Goal: Task Accomplishment & Management: Complete application form

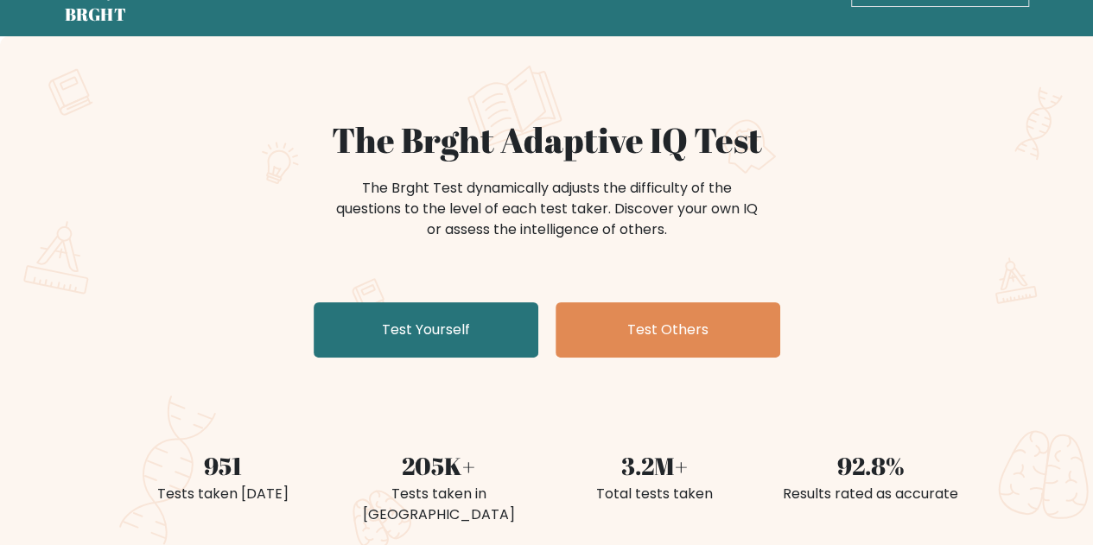
scroll to position [86, 0]
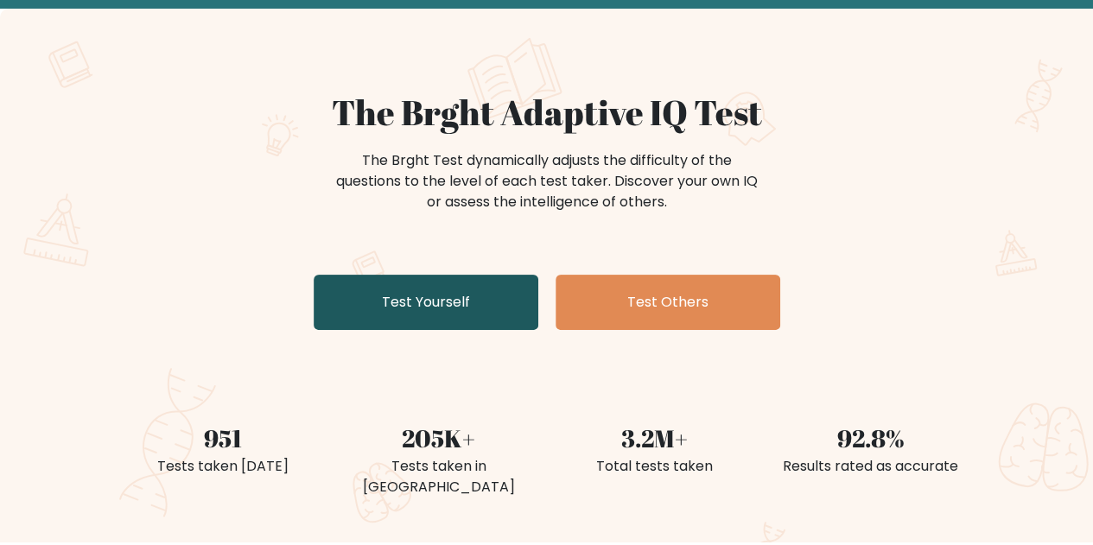
click at [400, 295] on link "Test Yourself" at bounding box center [426, 302] width 225 height 55
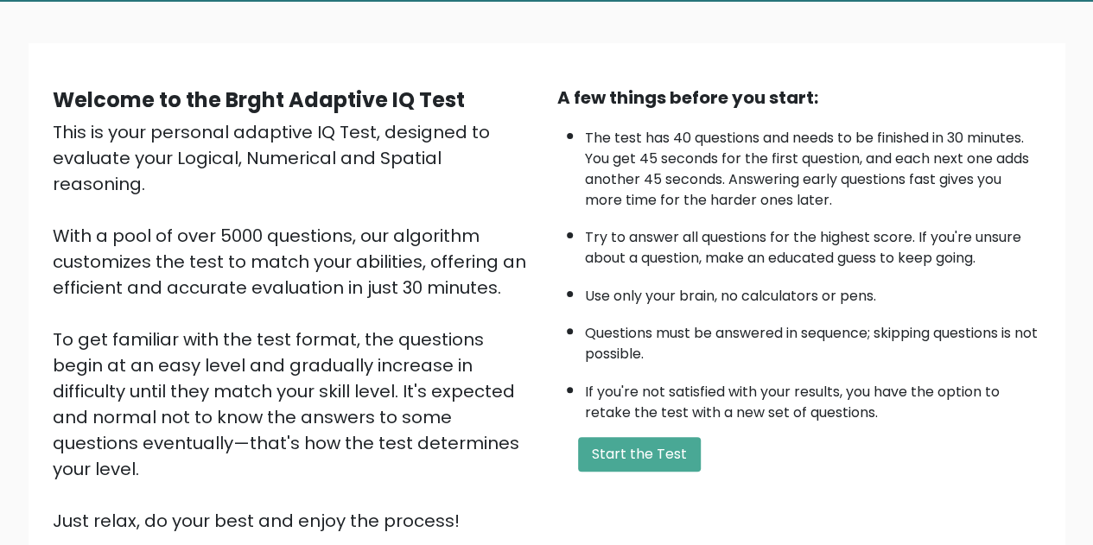
scroll to position [173, 0]
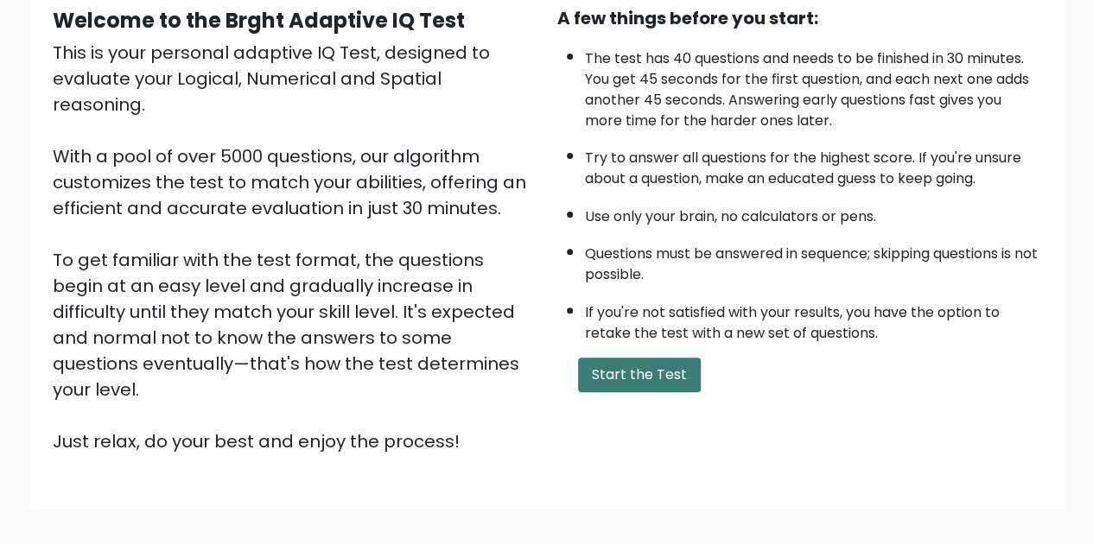
click at [619, 360] on button "Start the Test" at bounding box center [639, 375] width 123 height 35
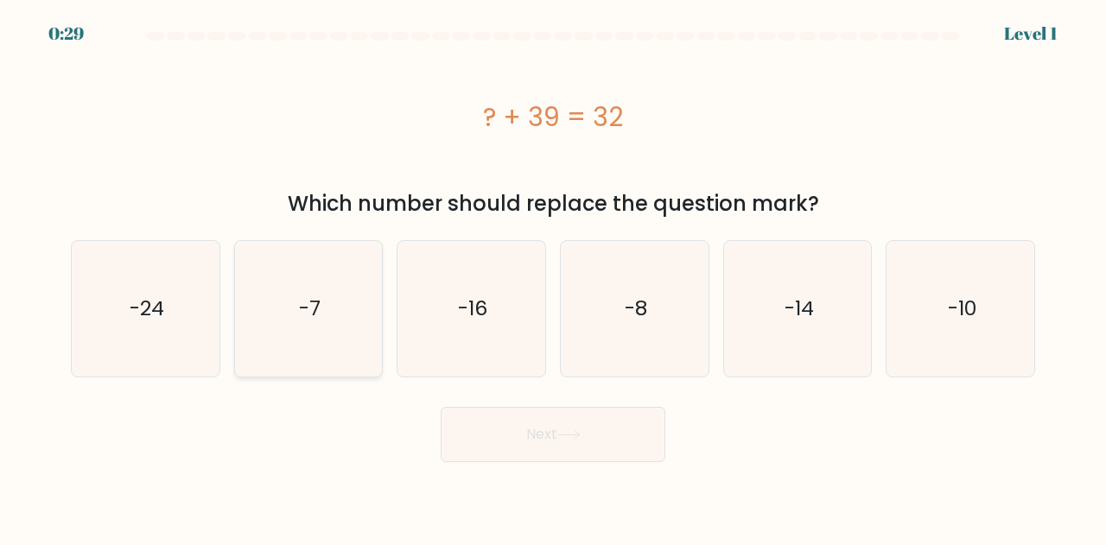
click at [328, 312] on icon "-7" at bounding box center [309, 309] width 136 height 136
click at [553, 277] on input "b. -7" at bounding box center [553, 275] width 1 height 4
radio input "true"
click at [622, 454] on button "Next" at bounding box center [553, 434] width 225 height 55
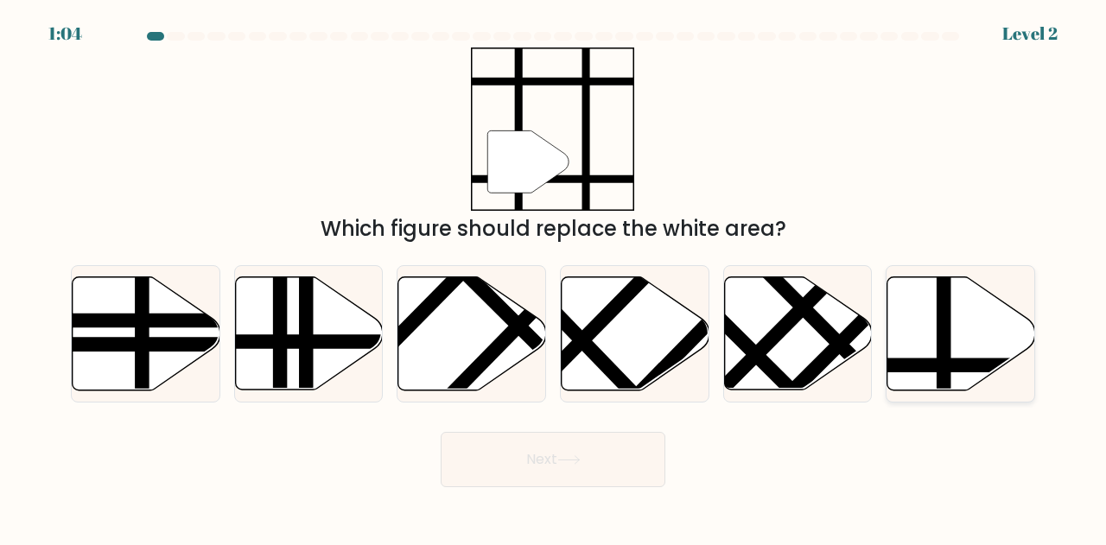
click at [1001, 341] on icon at bounding box center [961, 333] width 148 height 113
click at [554, 277] on input "f." at bounding box center [553, 275] width 1 height 4
radio input "true"
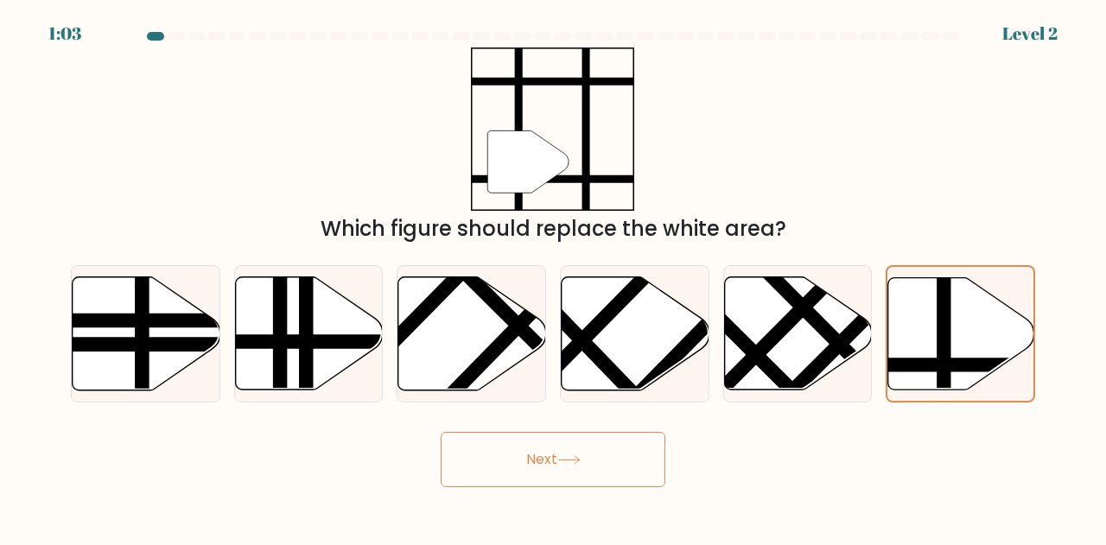
click at [598, 452] on button "Next" at bounding box center [553, 459] width 225 height 55
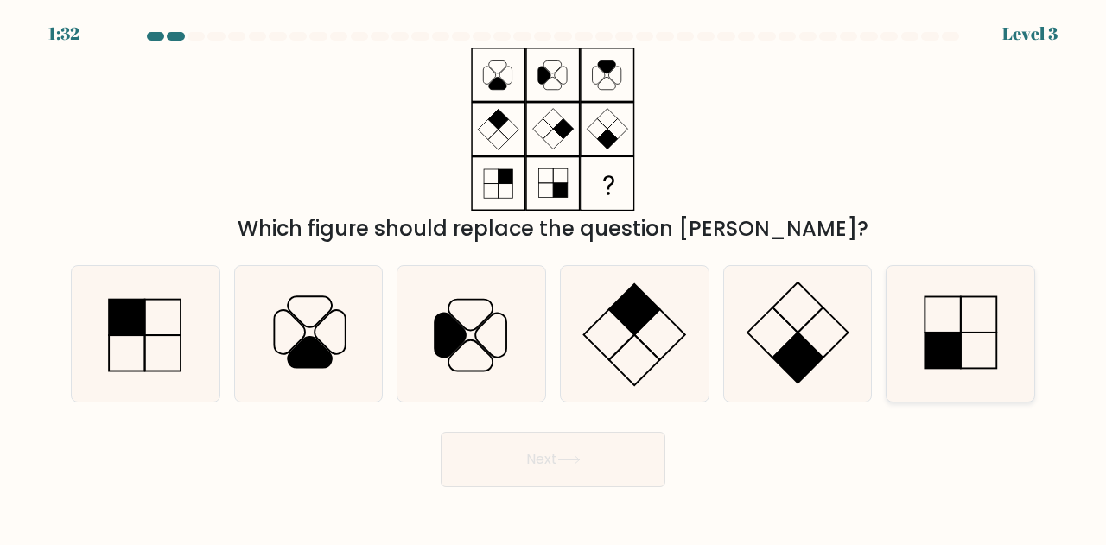
click at [1024, 338] on icon at bounding box center [960, 334] width 136 height 136
click at [554, 277] on input "f." at bounding box center [553, 275] width 1 height 4
radio input "true"
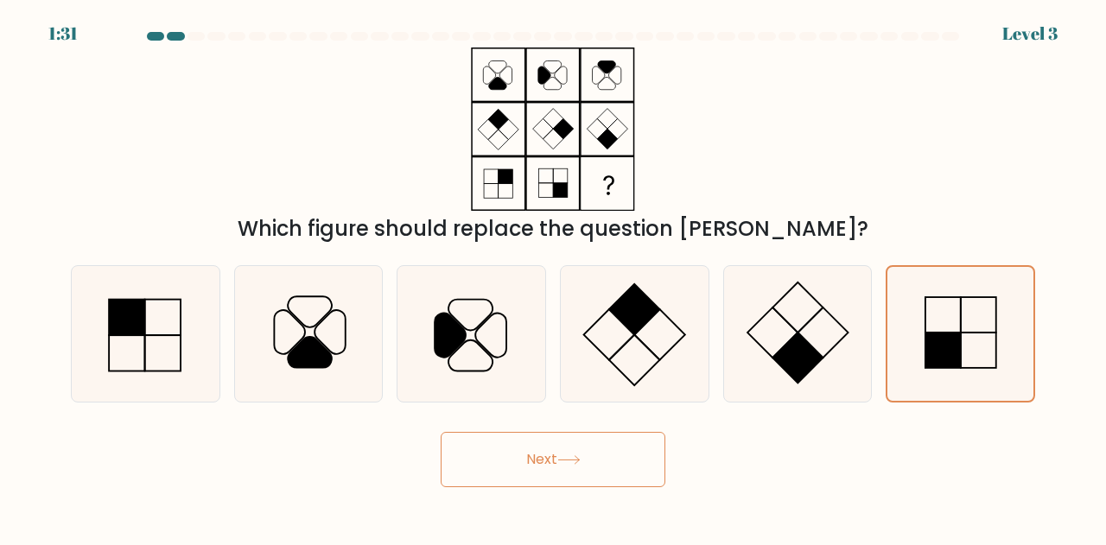
click at [536, 441] on button "Next" at bounding box center [553, 459] width 225 height 55
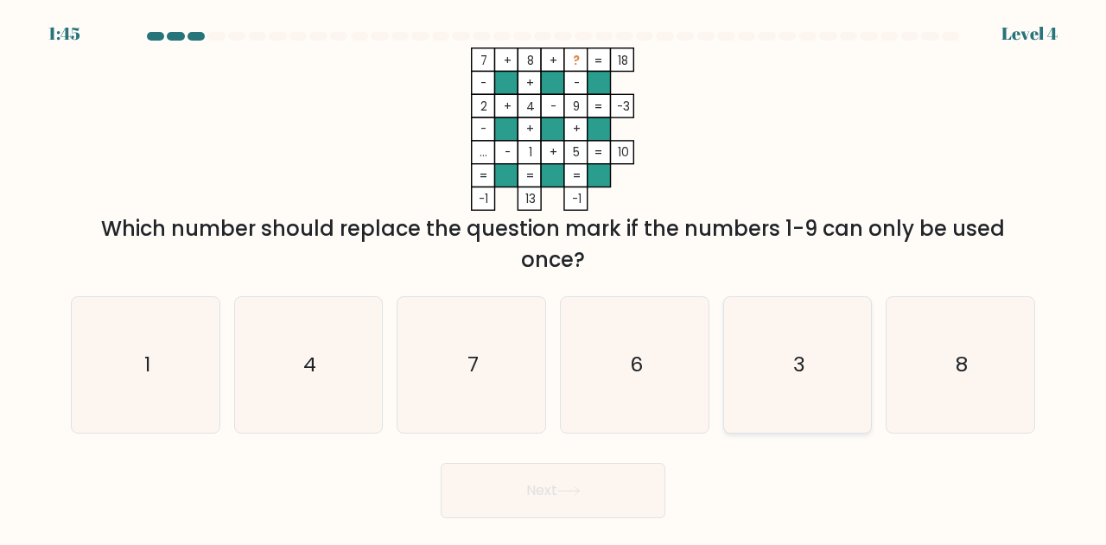
click at [820, 375] on icon "3" at bounding box center [798, 365] width 136 height 136
click at [554, 277] on input "e. 3" at bounding box center [553, 275] width 1 height 4
radio input "true"
click at [610, 499] on button "Next" at bounding box center [553, 490] width 225 height 55
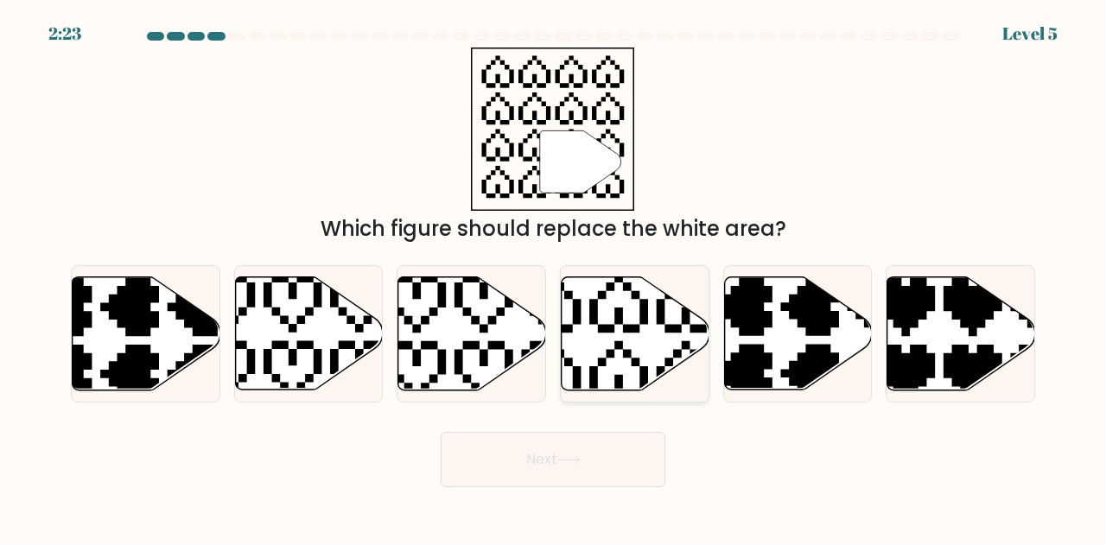
click at [612, 337] on icon at bounding box center [636, 333] width 148 height 113
click at [554, 277] on input "d." at bounding box center [553, 275] width 1 height 4
radio input "true"
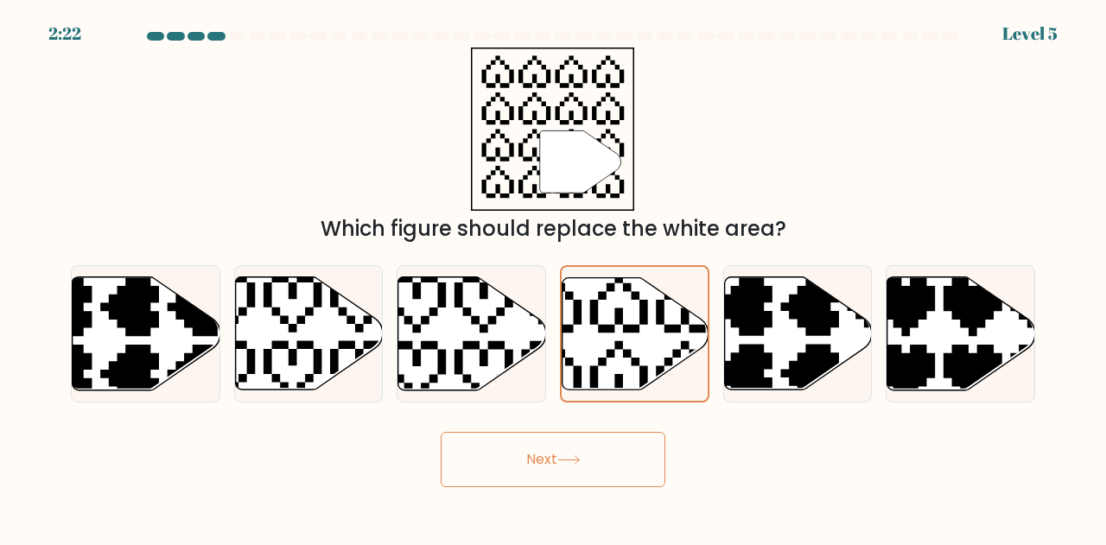
drag, startPoint x: 505, startPoint y: 477, endPoint x: 562, endPoint y: 402, distance: 94.3
click at [505, 477] on button "Next" at bounding box center [553, 459] width 225 height 55
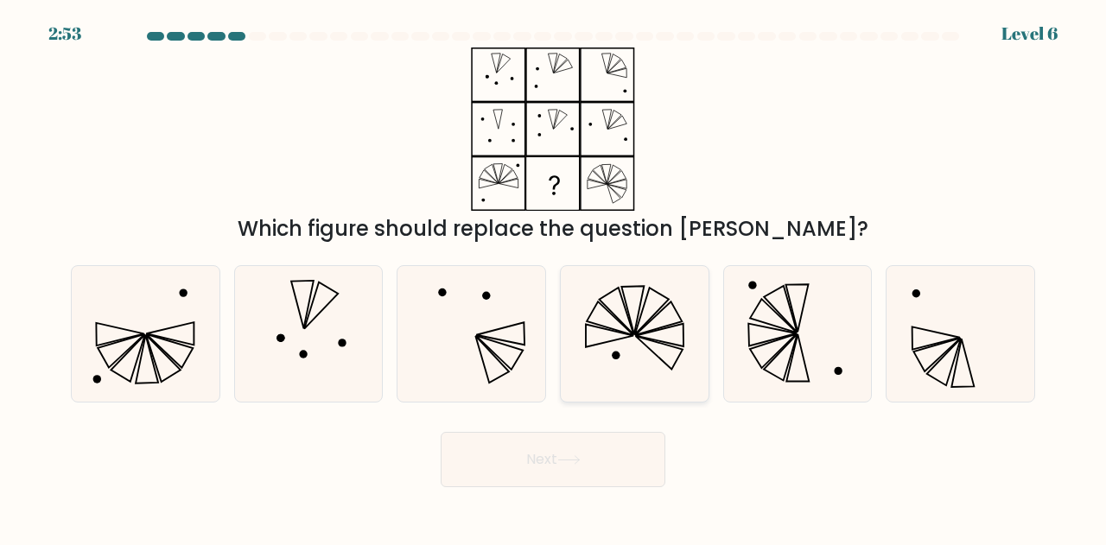
click at [641, 314] on icon at bounding box center [652, 312] width 34 height 47
click at [554, 277] on input "d." at bounding box center [553, 275] width 1 height 4
radio input "true"
click at [565, 468] on button "Next" at bounding box center [553, 459] width 225 height 55
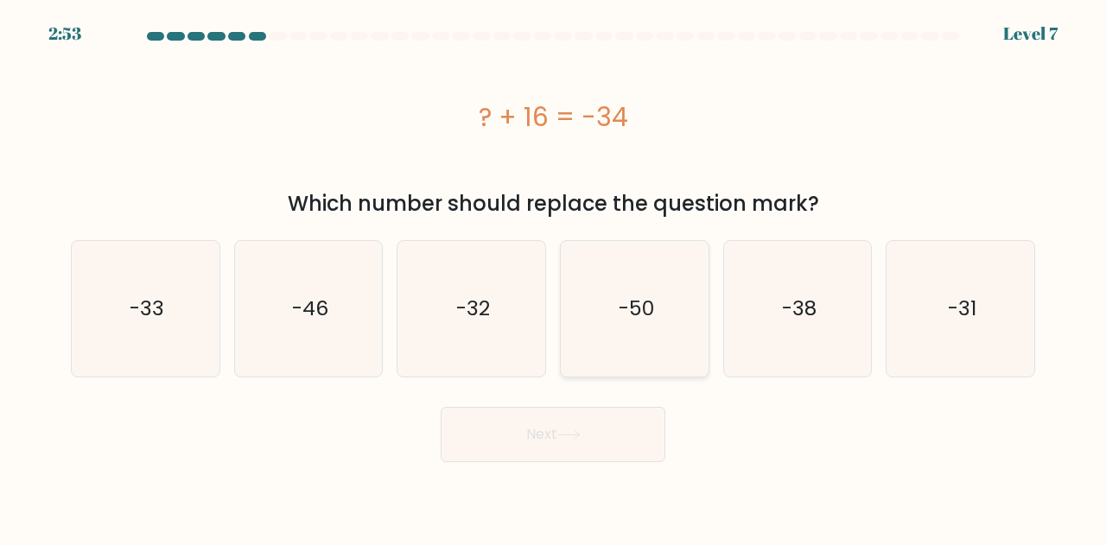
click at [670, 285] on icon "-50" at bounding box center [635, 309] width 136 height 136
click at [554, 277] on input "d. -50" at bounding box center [553, 275] width 1 height 4
radio input "true"
click at [581, 424] on button "Next" at bounding box center [553, 434] width 225 height 55
click at [502, 428] on button "Next" at bounding box center [553, 434] width 225 height 55
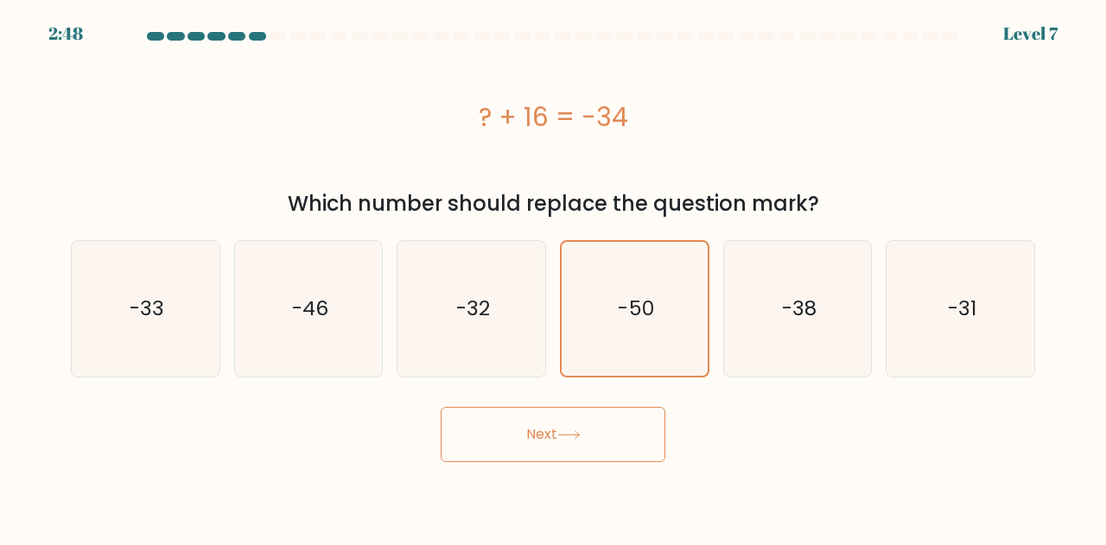
click at [772, 70] on div "? + 16 = -34" at bounding box center [553, 117] width 964 height 138
click at [557, 440] on button "Next" at bounding box center [553, 434] width 225 height 55
click at [628, 310] on text "-50" at bounding box center [635, 309] width 35 height 28
click at [554, 277] on input "d. -50" at bounding box center [553, 275] width 1 height 4
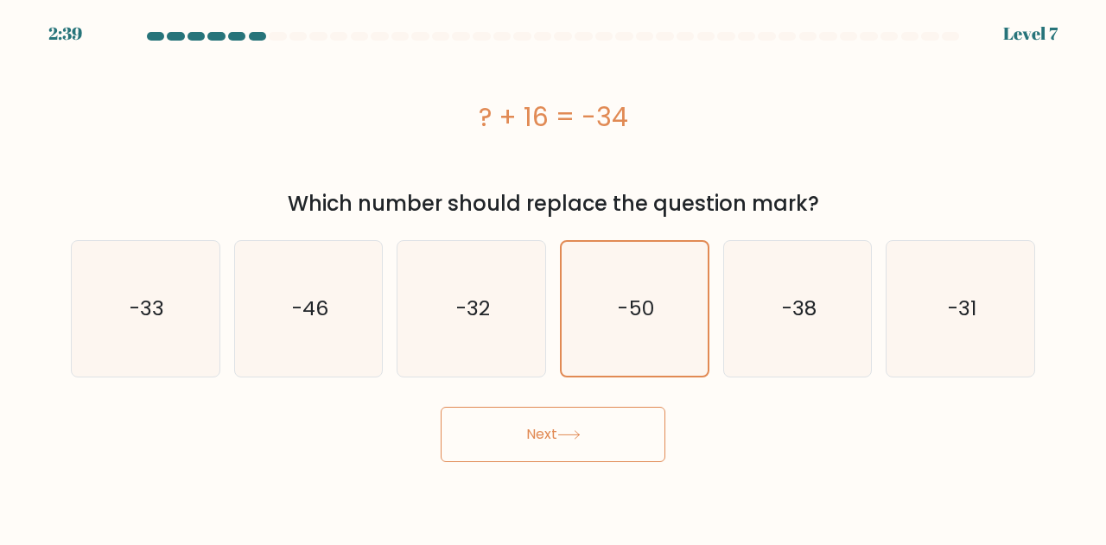
click at [539, 443] on button "Next" at bounding box center [553, 434] width 225 height 55
click at [768, 134] on div "? + 16 = -34" at bounding box center [553, 117] width 964 height 39
click at [543, 433] on button "Next" at bounding box center [553, 434] width 225 height 55
click at [441, 407] on button "Next" at bounding box center [553, 434] width 225 height 55
click at [479, 296] on text "-32" at bounding box center [473, 309] width 34 height 29
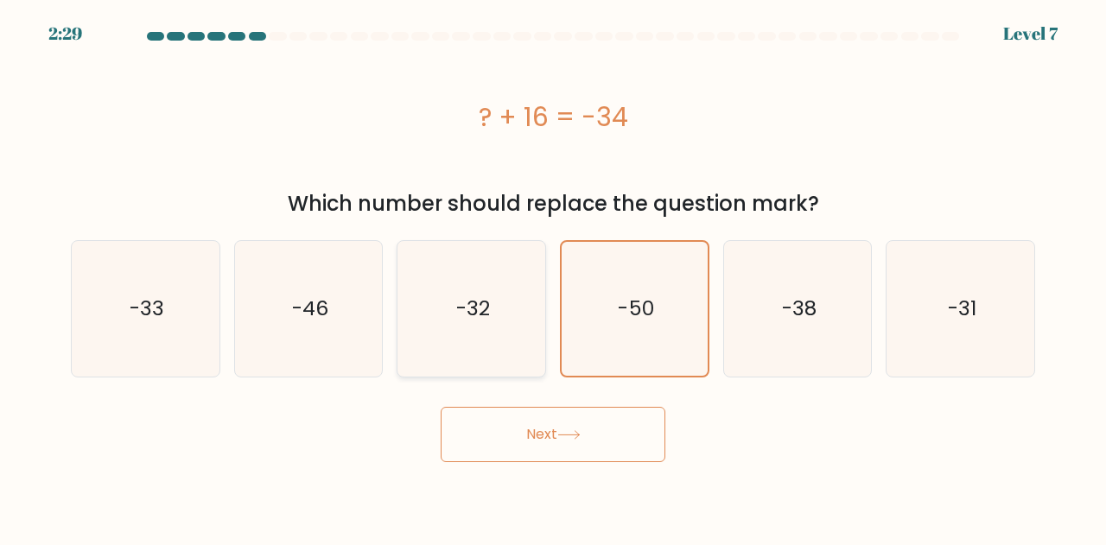
click at [553, 277] on input "c. -32" at bounding box center [553, 275] width 1 height 4
radio input "true"
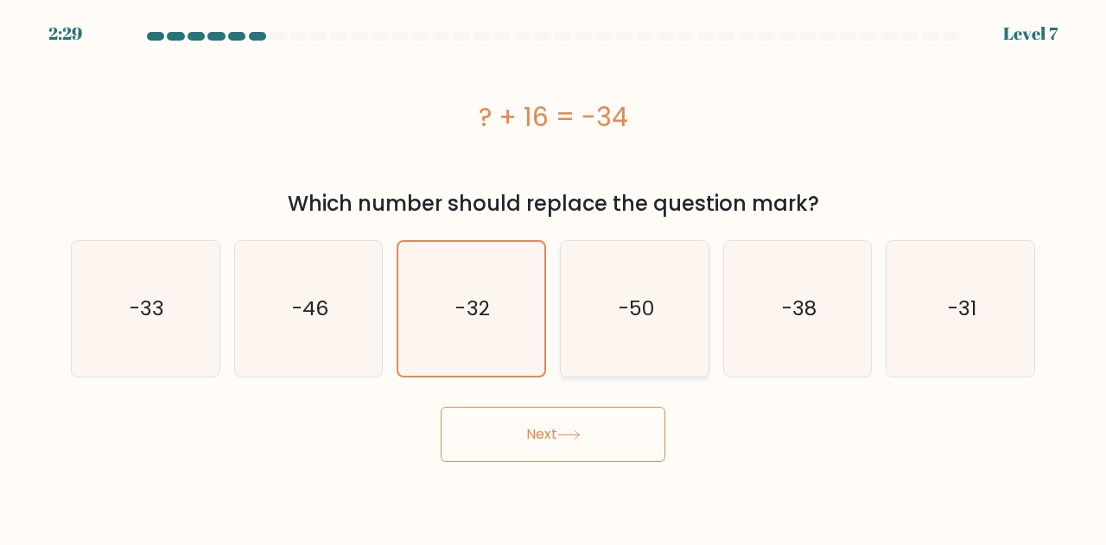
click at [646, 315] on text "-50" at bounding box center [635, 309] width 35 height 29
click at [554, 277] on input "d. -50" at bounding box center [553, 275] width 1 height 4
radio input "true"
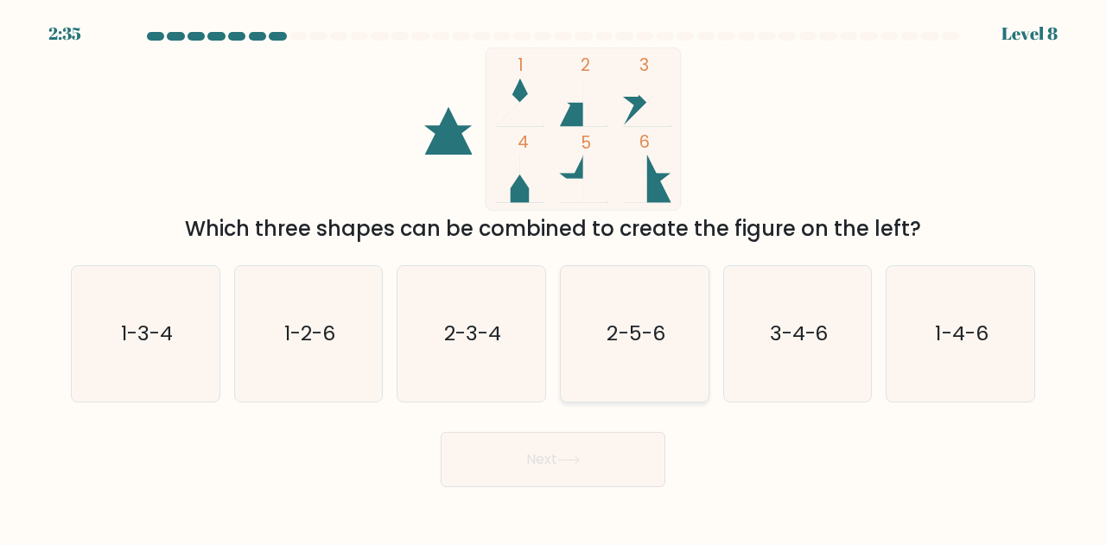
click at [625, 351] on icon "2-5-6" at bounding box center [635, 334] width 136 height 136
click at [554, 277] on input "d. 2-5-6" at bounding box center [553, 275] width 1 height 4
radio input "true"
click at [563, 458] on icon at bounding box center [568, 460] width 23 height 10
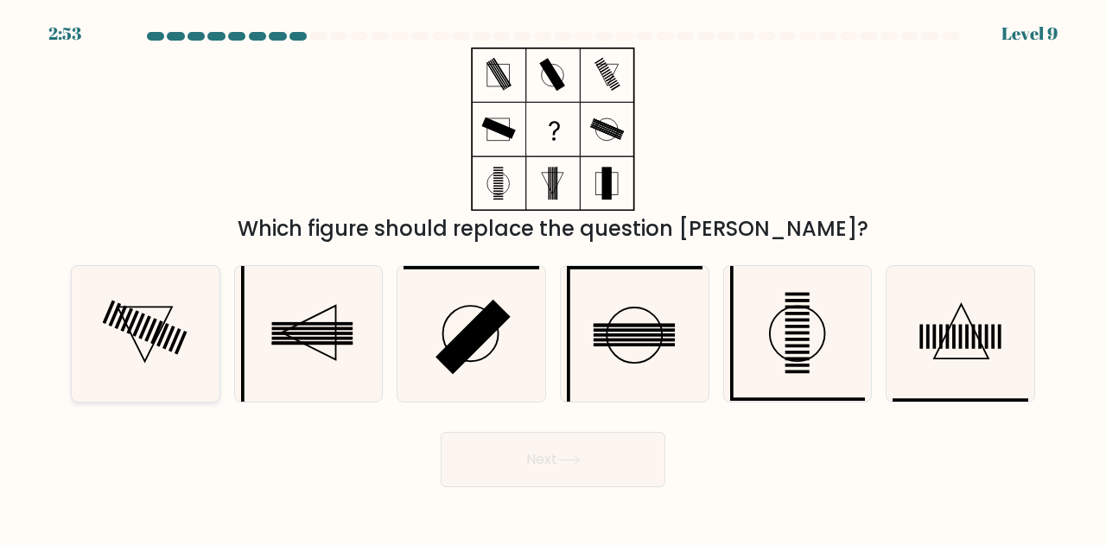
click at [144, 334] on icon at bounding box center [146, 334] width 136 height 136
click at [553, 277] on input "a." at bounding box center [553, 275] width 1 height 4
radio input "true"
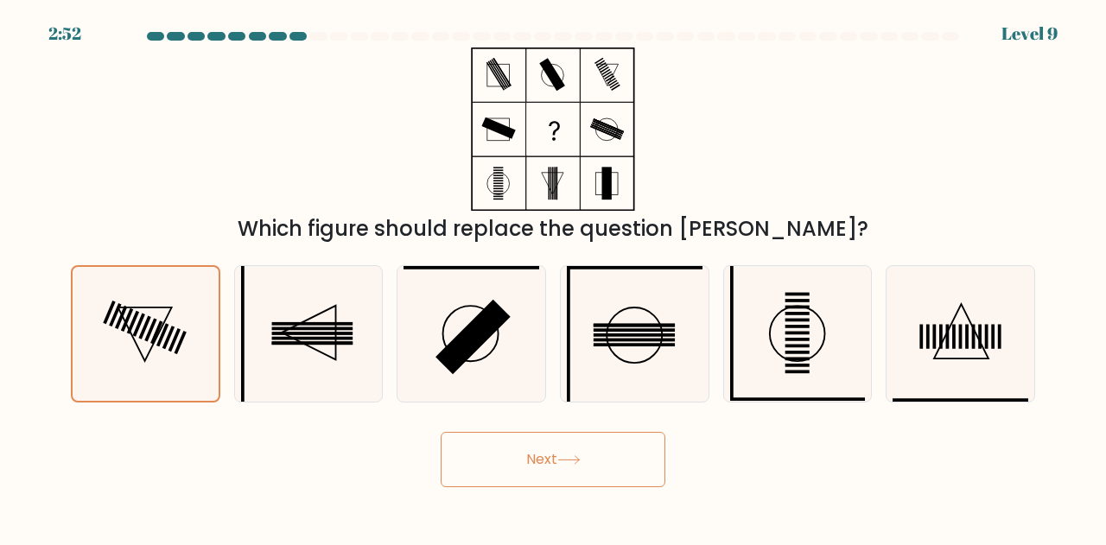
click at [539, 467] on button "Next" at bounding box center [553, 459] width 225 height 55
click at [536, 447] on button "Next" at bounding box center [553, 459] width 225 height 55
click at [314, 337] on icon at bounding box center [309, 334] width 136 height 136
click at [553, 277] on input "b." at bounding box center [553, 275] width 1 height 4
radio input "true"
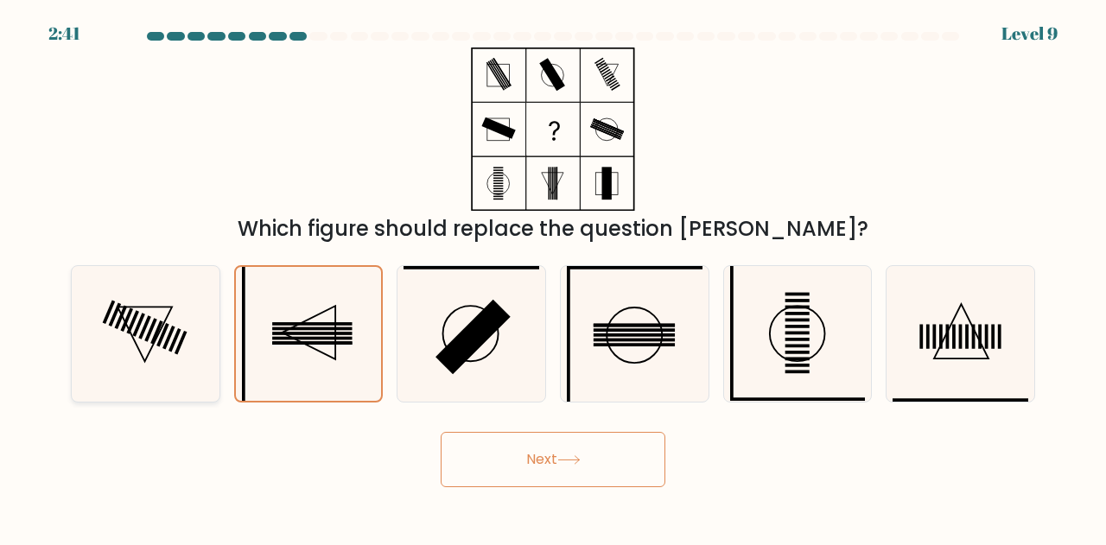
click at [177, 317] on icon at bounding box center [146, 334] width 136 height 136
click at [553, 277] on input "a." at bounding box center [553, 275] width 1 height 4
radio input "true"
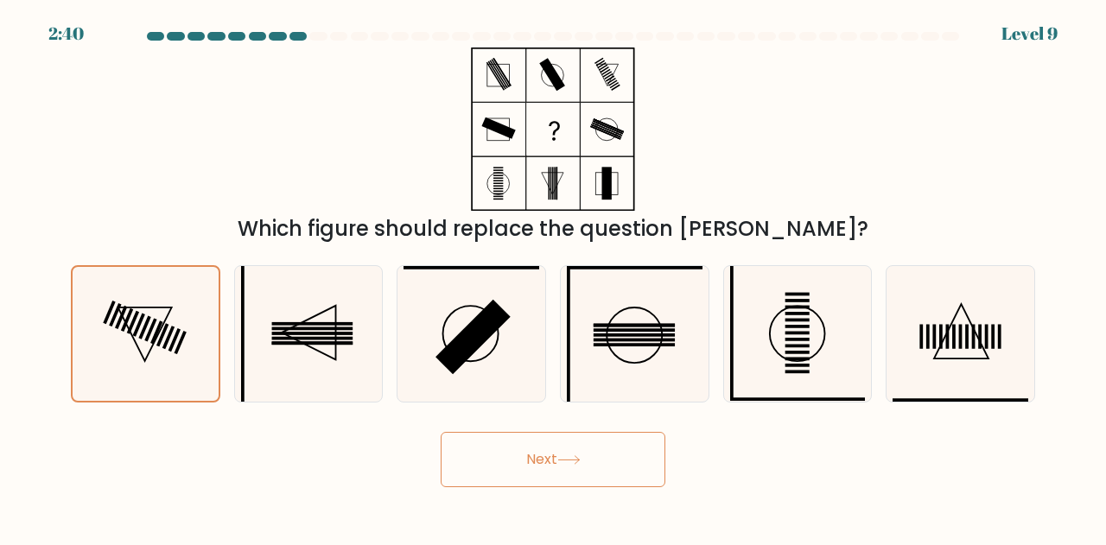
click at [513, 454] on button "Next" at bounding box center [553, 459] width 225 height 55
click at [556, 446] on button "Next" at bounding box center [553, 459] width 225 height 55
click at [441, 432] on button "Next" at bounding box center [553, 459] width 225 height 55
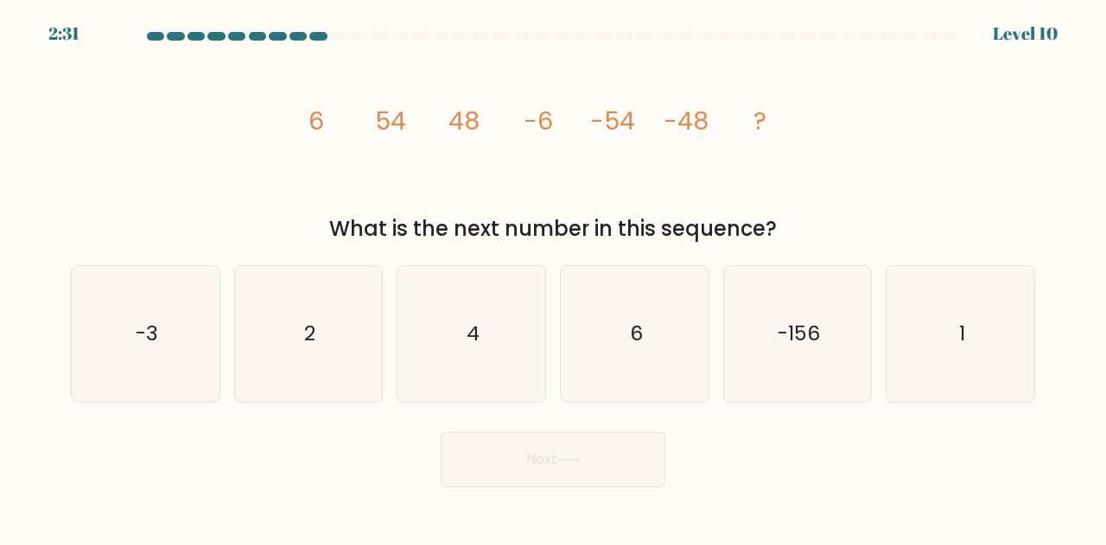
click at [525, 452] on button "Next" at bounding box center [553, 459] width 225 height 55
click at [839, 144] on div "image/svg+xml 6 54 48 -6 -54 -48 ? What is the next number in this sequence?" at bounding box center [552, 146] width 985 height 197
click at [632, 294] on icon "6" at bounding box center [635, 334] width 136 height 136
click at [554, 277] on input "d. 6" at bounding box center [553, 275] width 1 height 4
radio input "true"
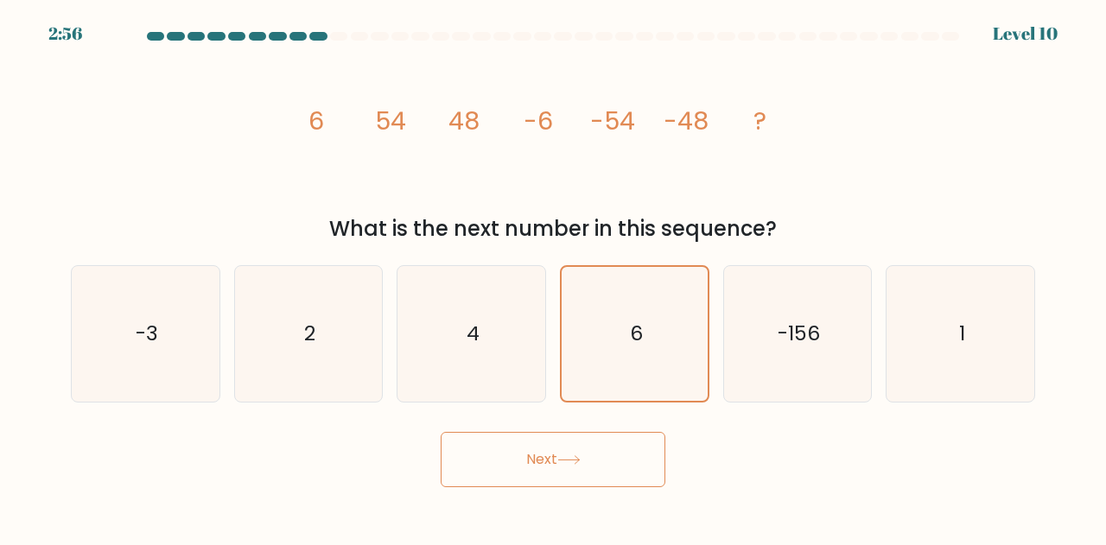
click at [561, 467] on button "Next" at bounding box center [553, 459] width 225 height 55
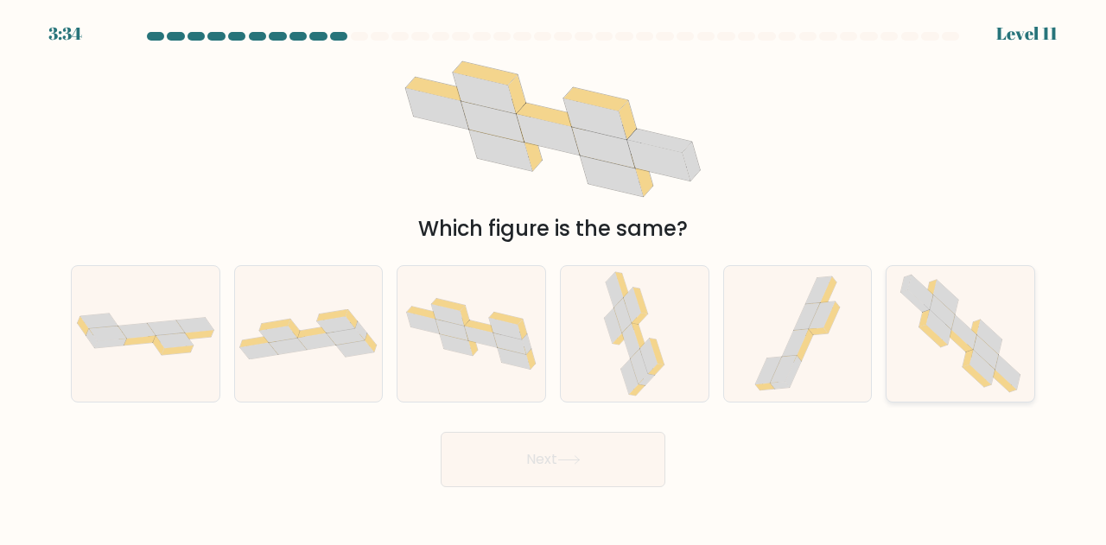
click at [1007, 333] on icon at bounding box center [961, 334] width 138 height 136
click at [554, 277] on input "f." at bounding box center [553, 275] width 1 height 4
radio input "true"
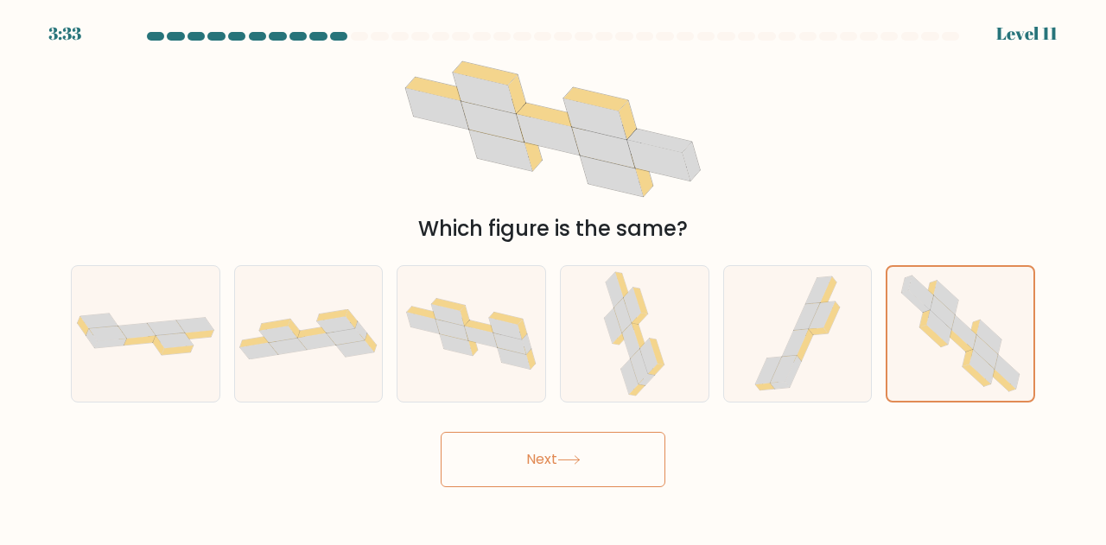
click at [598, 466] on button "Next" at bounding box center [553, 459] width 225 height 55
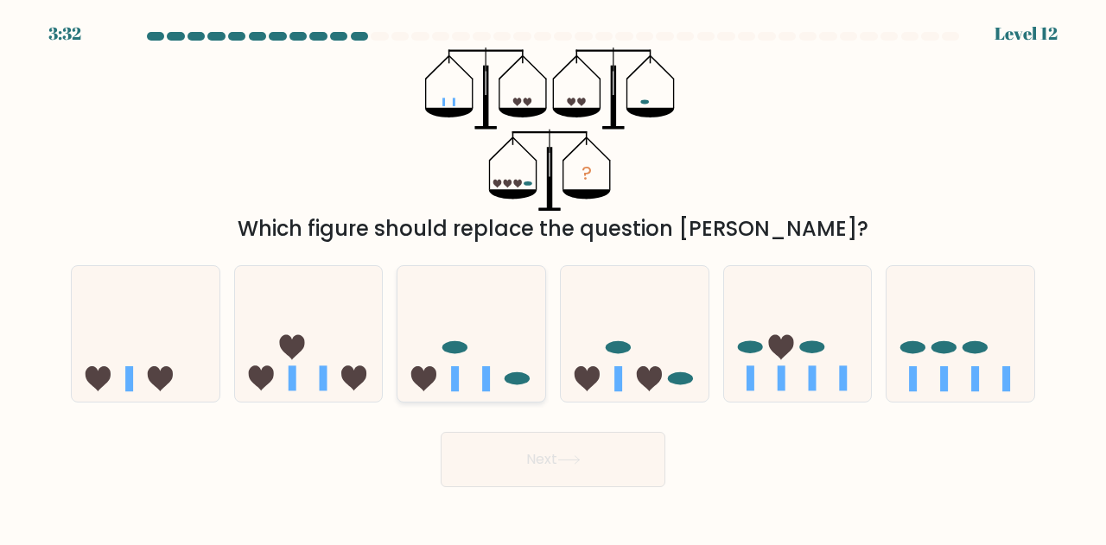
click at [460, 329] on icon at bounding box center [471, 334] width 148 height 122
click at [553, 277] on input "c." at bounding box center [553, 275] width 1 height 4
radio input "true"
click at [651, 363] on icon at bounding box center [635, 334] width 148 height 122
click at [554, 277] on input "d." at bounding box center [553, 275] width 1 height 4
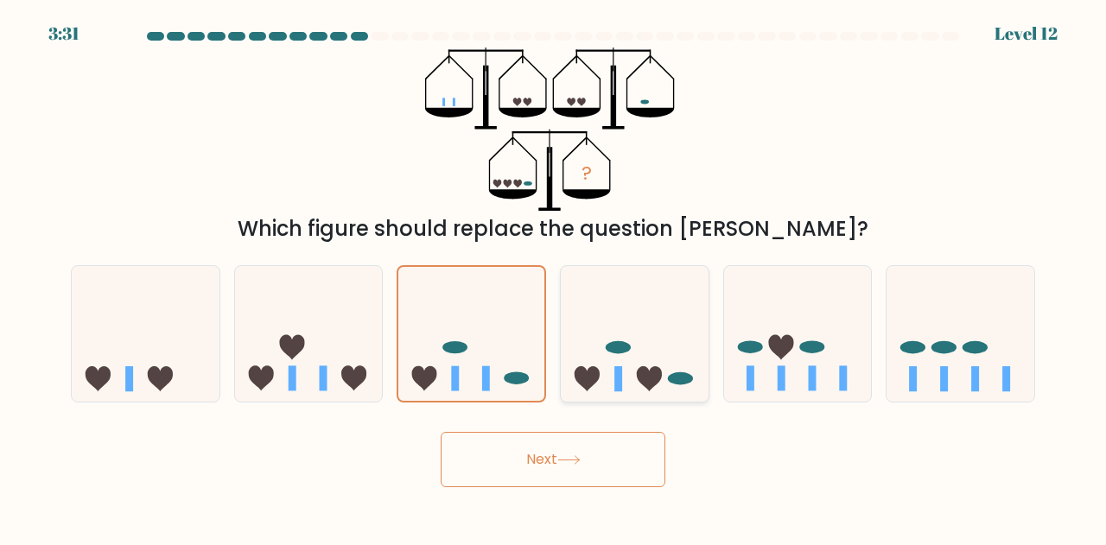
radio input "true"
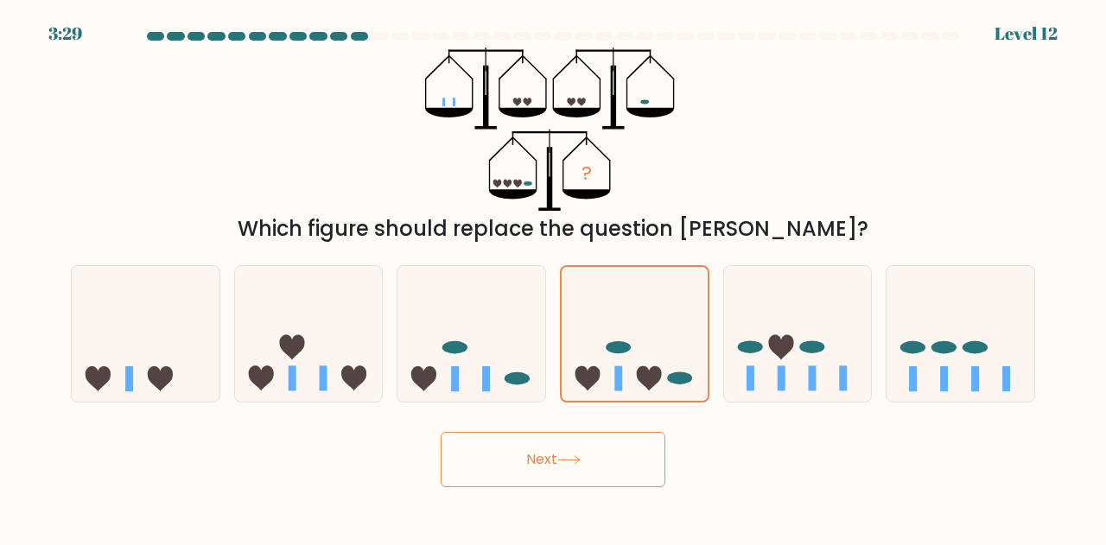
click at [563, 478] on button "Next" at bounding box center [553, 459] width 225 height 55
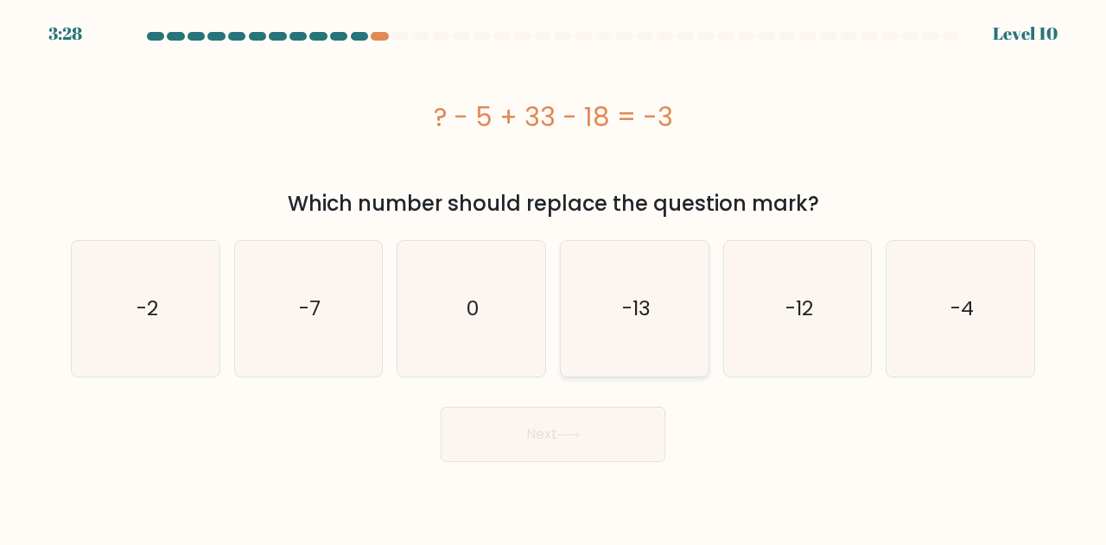
click at [677, 301] on icon "-13" at bounding box center [635, 309] width 136 height 136
click at [554, 277] on input "d. -13" at bounding box center [553, 275] width 1 height 4
radio input "true"
click at [590, 440] on button "Next" at bounding box center [553, 434] width 225 height 55
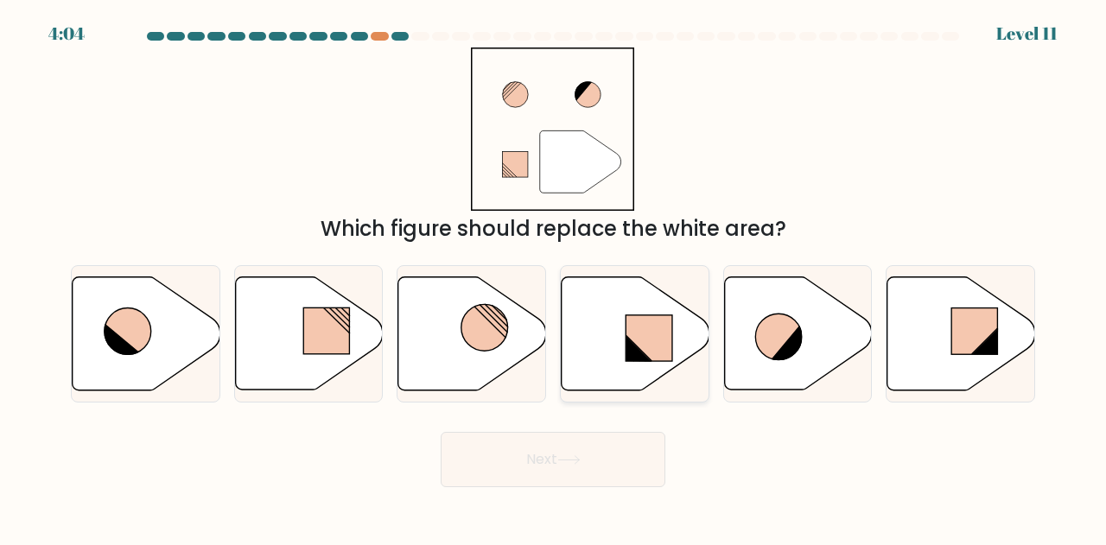
click at [630, 329] on rect at bounding box center [648, 338] width 47 height 46
click at [554, 277] on input "d." at bounding box center [553, 275] width 1 height 4
radio input "true"
click at [594, 454] on button "Next" at bounding box center [553, 459] width 225 height 55
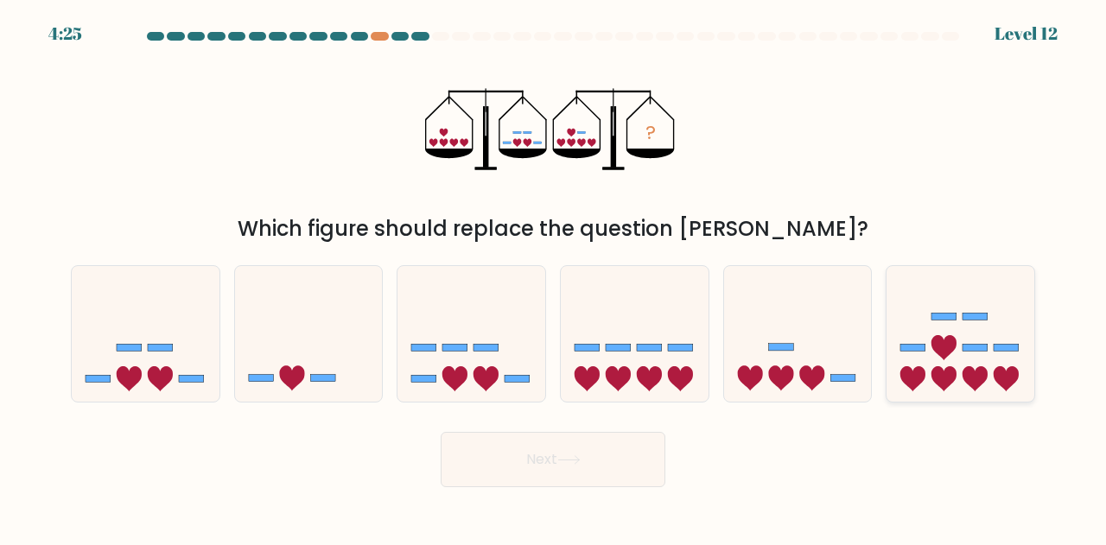
click at [974, 327] on icon at bounding box center [960, 334] width 148 height 122
click at [554, 277] on input "f." at bounding box center [553, 275] width 1 height 4
radio input "true"
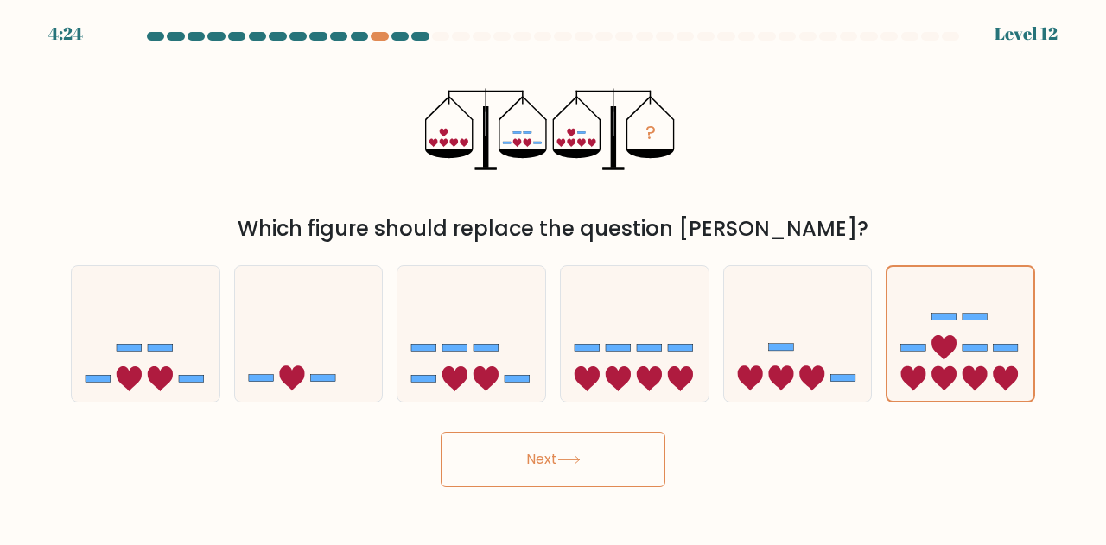
click at [517, 460] on button "Next" at bounding box center [553, 459] width 225 height 55
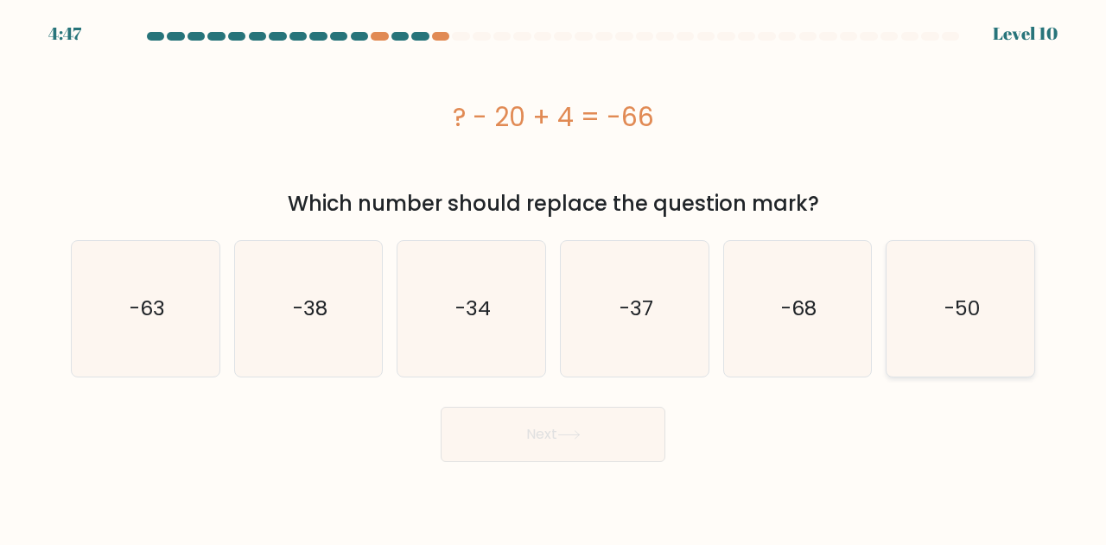
click at [944, 295] on text "-50" at bounding box center [961, 309] width 35 height 29
click at [554, 277] on input "f. -50" at bounding box center [553, 275] width 1 height 4
radio input "true"
click at [556, 445] on button "Next" at bounding box center [553, 434] width 225 height 55
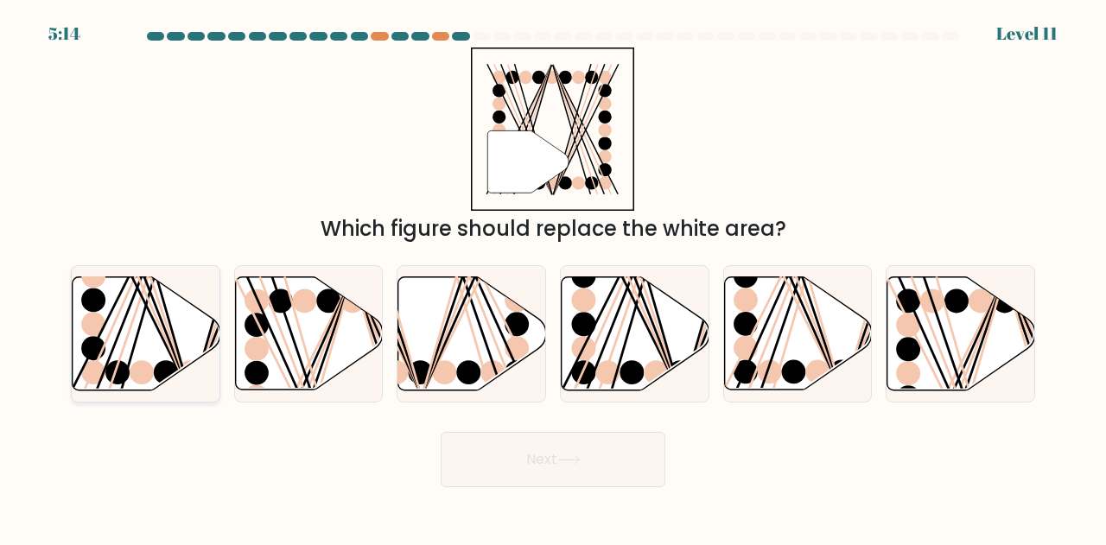
click at [113, 340] on icon at bounding box center [147, 333] width 148 height 113
click at [553, 277] on input "a." at bounding box center [553, 275] width 1 height 4
radio input "true"
click at [581, 448] on button "Next" at bounding box center [553, 459] width 225 height 55
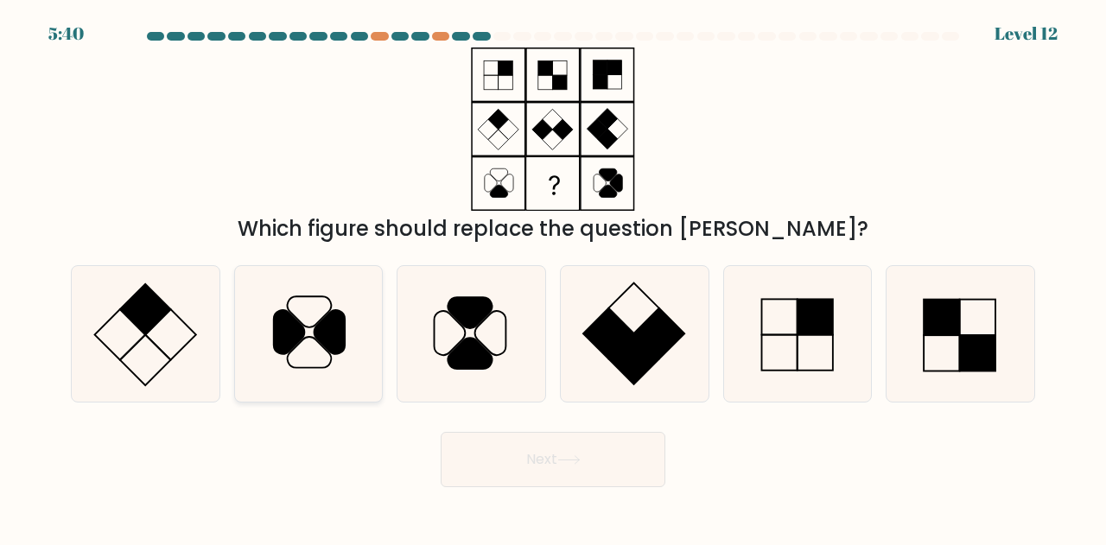
click at [346, 322] on icon at bounding box center [329, 333] width 31 height 44
click at [553, 277] on input "b." at bounding box center [553, 275] width 1 height 4
radio input "true"
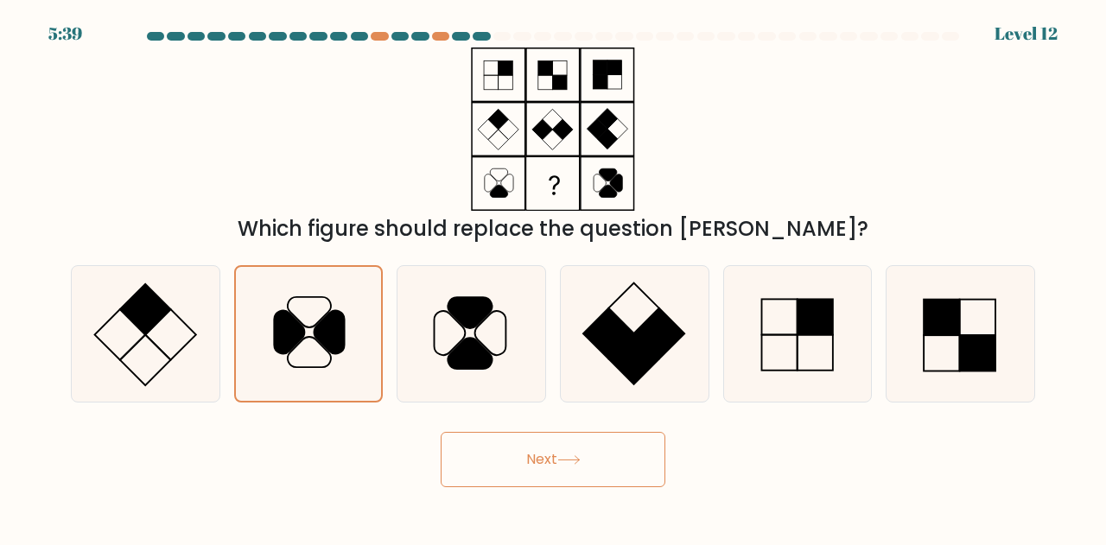
click at [600, 474] on button "Next" at bounding box center [553, 459] width 225 height 55
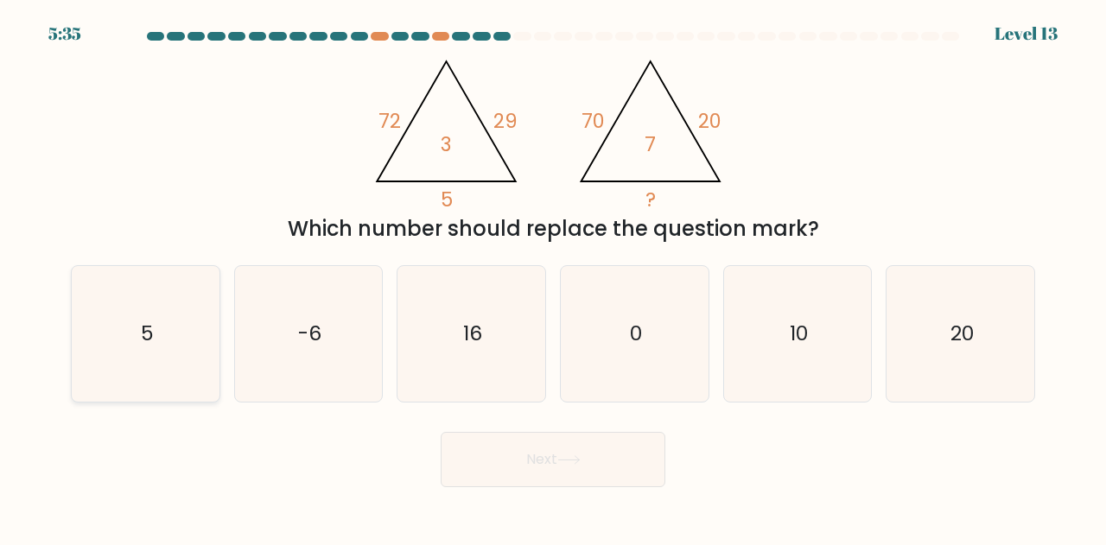
drag, startPoint x: 130, startPoint y: 344, endPoint x: 370, endPoint y: 412, distance: 248.8
click at [130, 344] on icon "5" at bounding box center [146, 334] width 136 height 136
click at [553, 277] on input "a. 5" at bounding box center [553, 275] width 1 height 4
radio input "true"
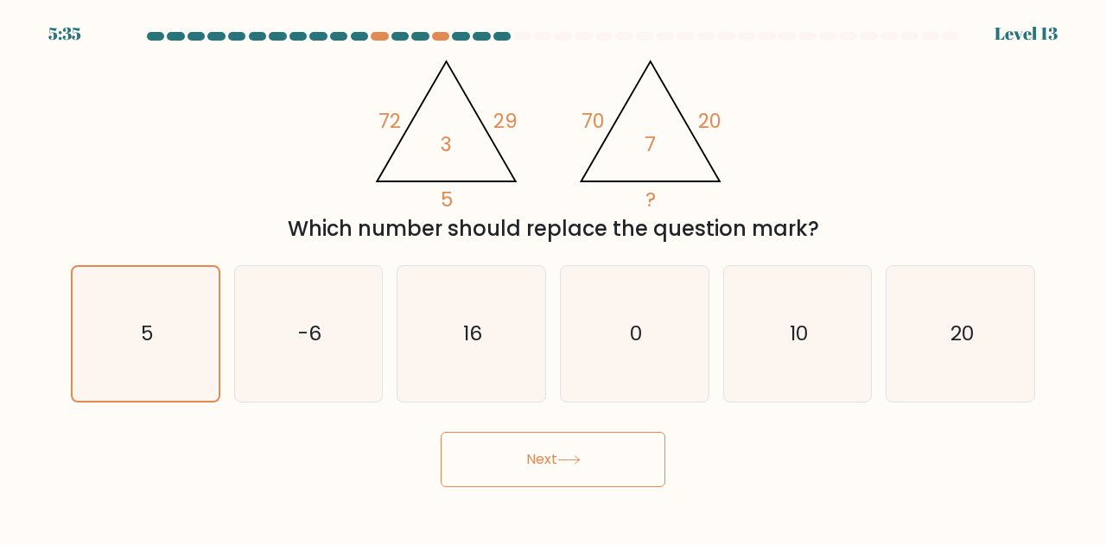
click at [574, 462] on icon at bounding box center [568, 460] width 23 height 10
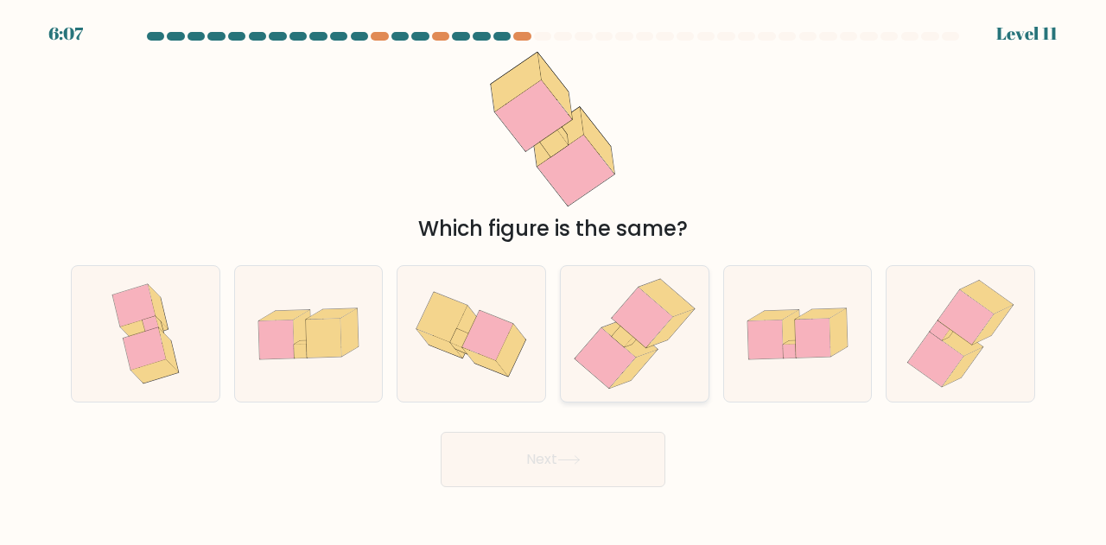
click at [606, 354] on icon at bounding box center [604, 358] width 60 height 60
click at [554, 277] on input "d." at bounding box center [553, 275] width 1 height 4
radio input "true"
click at [589, 474] on button "Next" at bounding box center [553, 459] width 225 height 55
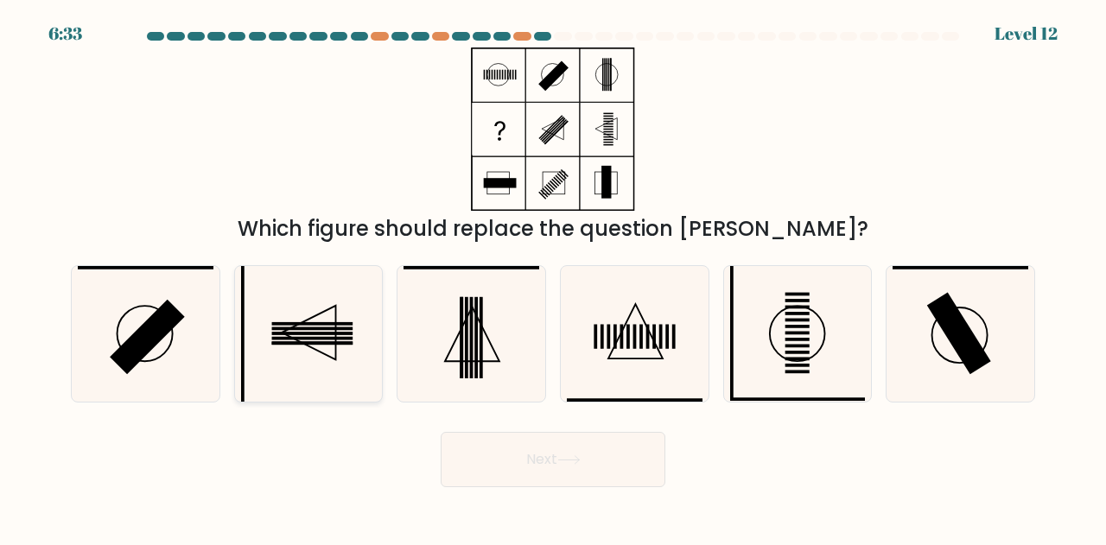
click at [306, 359] on icon at bounding box center [309, 334] width 136 height 136
click at [553, 277] on input "b." at bounding box center [553, 275] width 1 height 4
radio input "true"
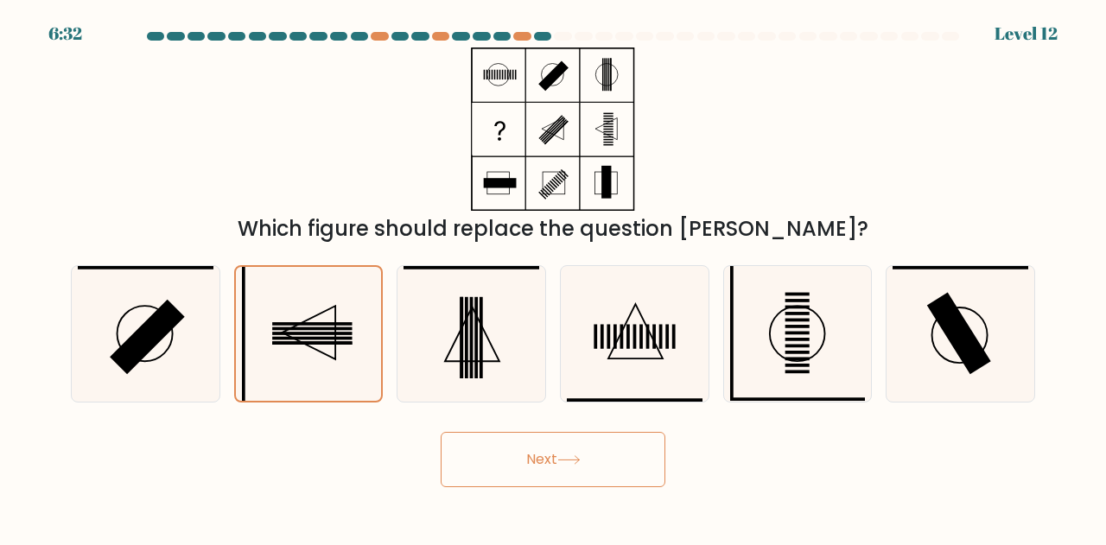
click at [593, 471] on button "Next" at bounding box center [553, 459] width 225 height 55
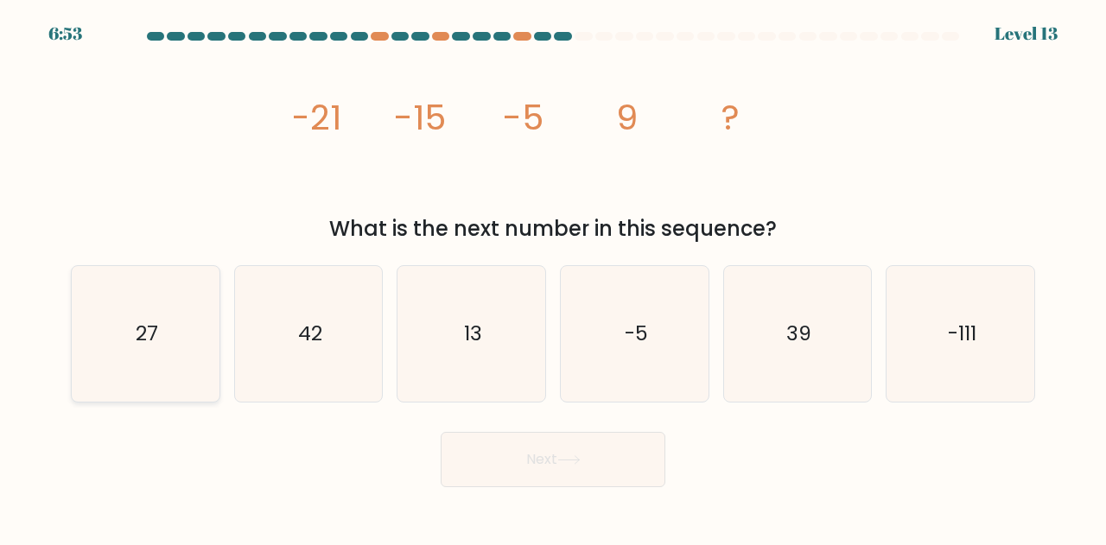
click at [211, 340] on icon "27" at bounding box center [146, 334] width 136 height 136
click at [553, 277] on input "a. 27" at bounding box center [553, 275] width 1 height 4
radio input "true"
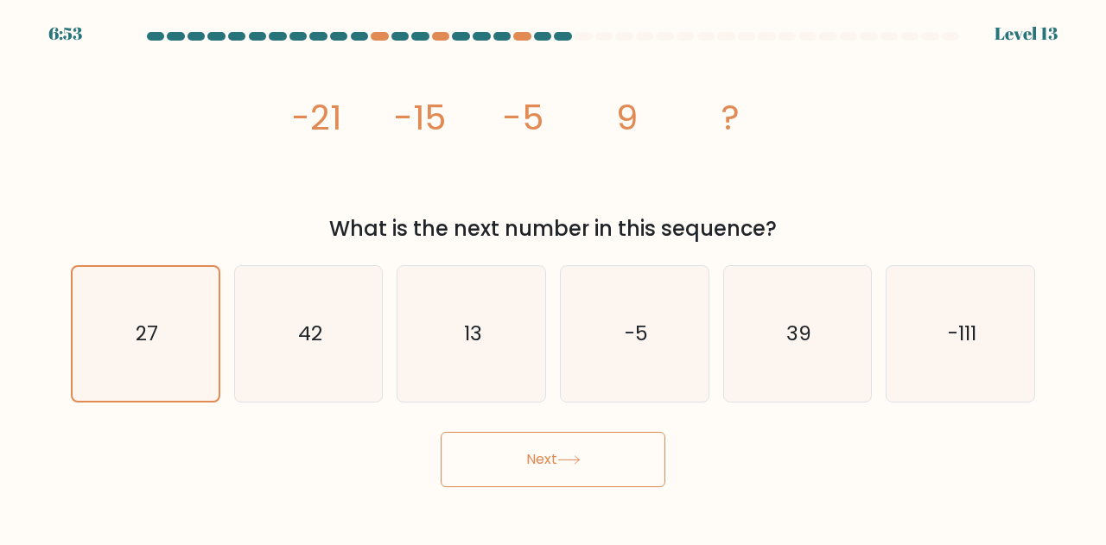
click at [539, 469] on button "Next" at bounding box center [553, 459] width 225 height 55
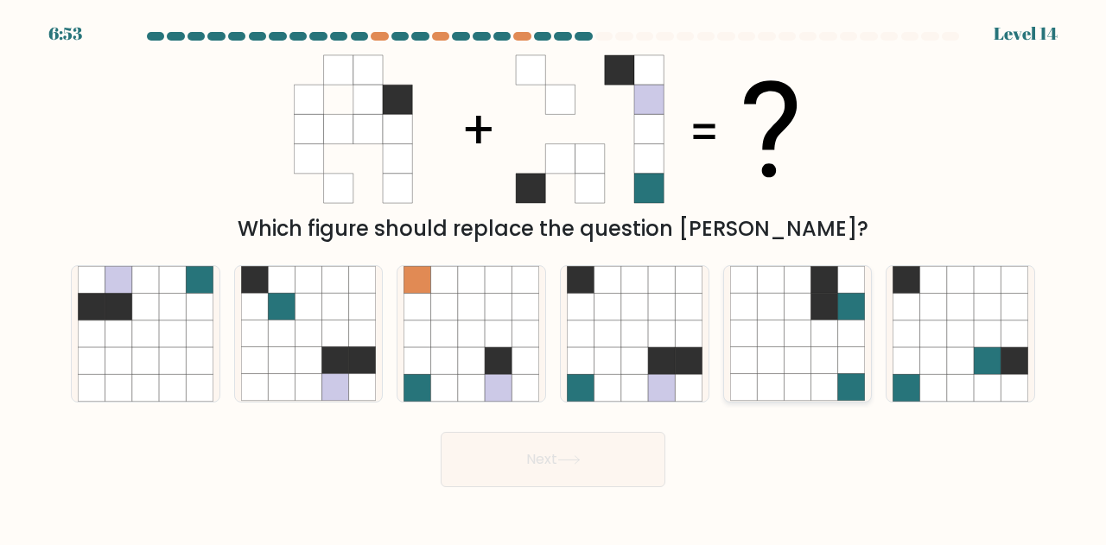
click at [828, 323] on icon at bounding box center [824, 334] width 27 height 27
click at [554, 277] on input "e." at bounding box center [553, 275] width 1 height 4
radio input "true"
click at [544, 447] on button "Next" at bounding box center [553, 459] width 225 height 55
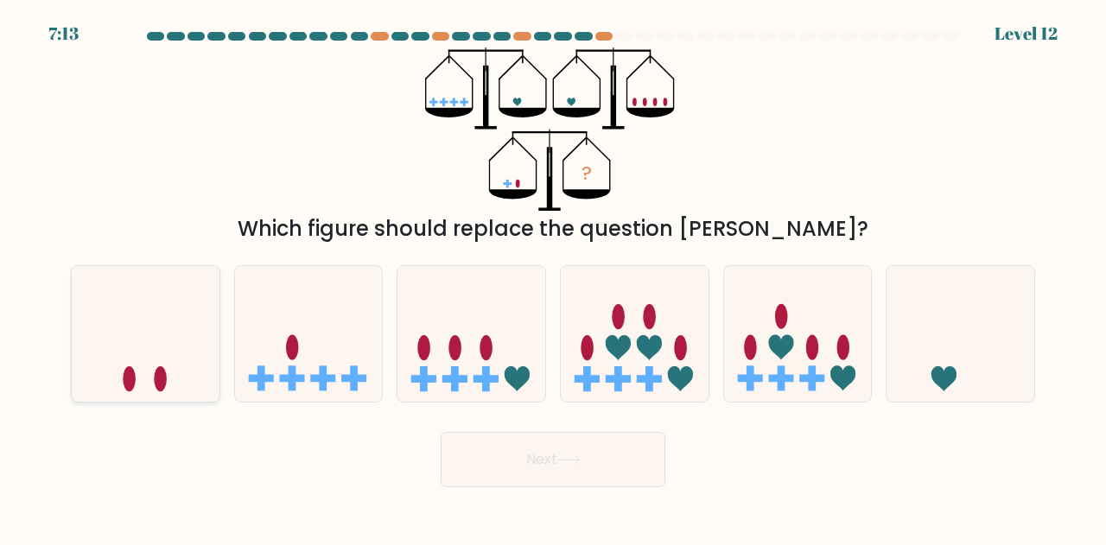
click at [167, 340] on icon at bounding box center [146, 334] width 148 height 122
click at [553, 277] on input "a." at bounding box center [553, 275] width 1 height 4
radio input "true"
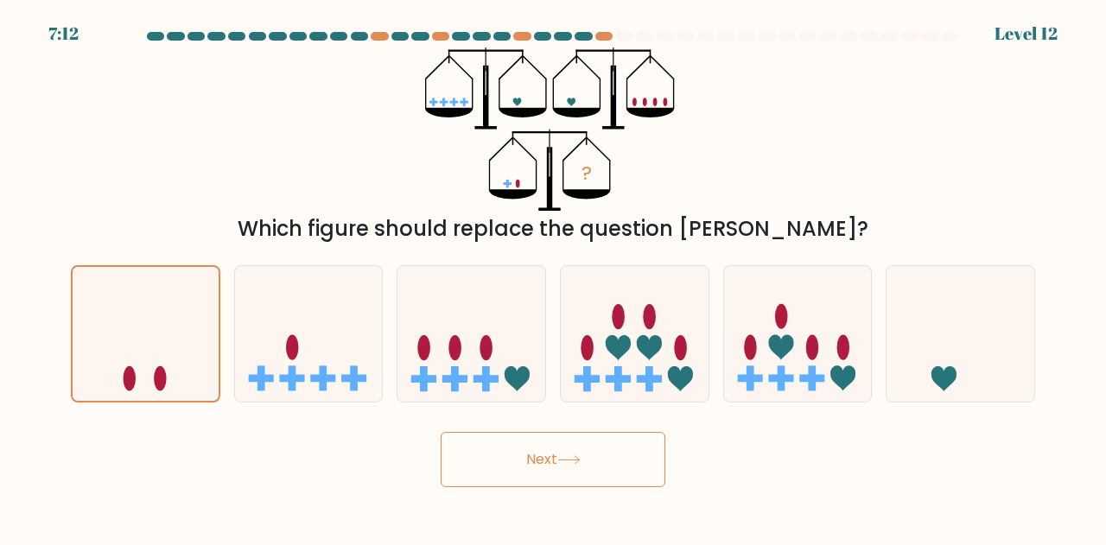
click at [627, 472] on button "Next" at bounding box center [553, 459] width 225 height 55
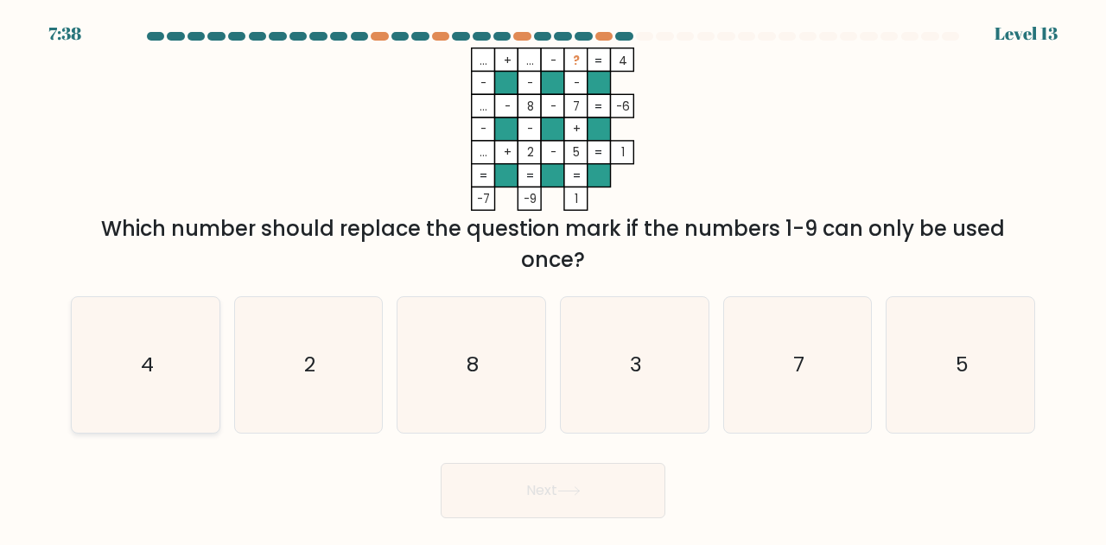
click at [140, 343] on icon "4" at bounding box center [146, 365] width 136 height 136
click at [553, 277] on input "a. 4" at bounding box center [553, 275] width 1 height 4
radio input "true"
click at [544, 489] on button "Next" at bounding box center [553, 490] width 225 height 55
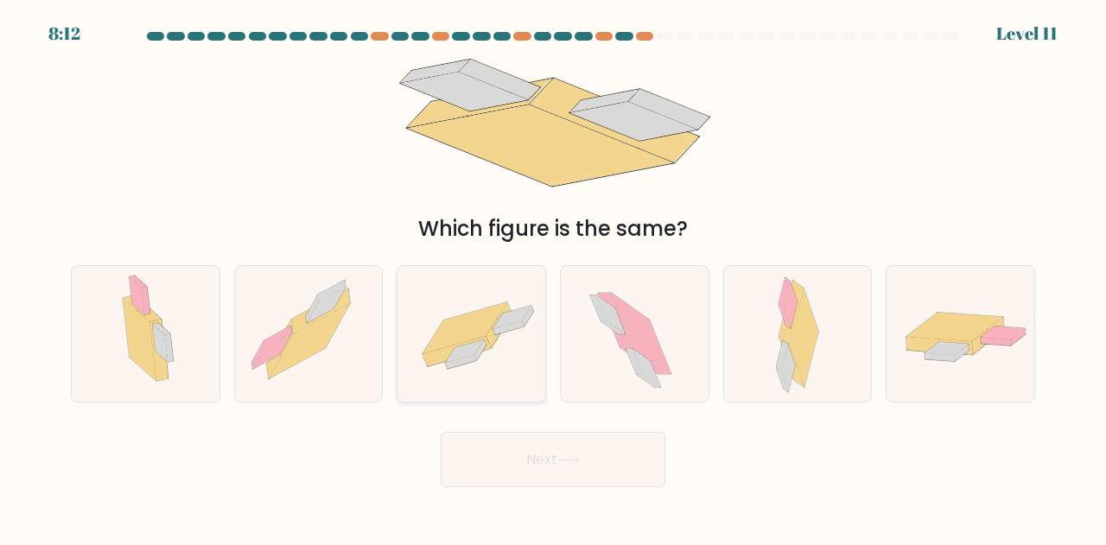
click at [477, 341] on icon at bounding box center [465, 351] width 38 height 23
click at [553, 277] on input "c." at bounding box center [553, 275] width 1 height 4
radio input "true"
click at [587, 473] on button "Next" at bounding box center [553, 459] width 225 height 55
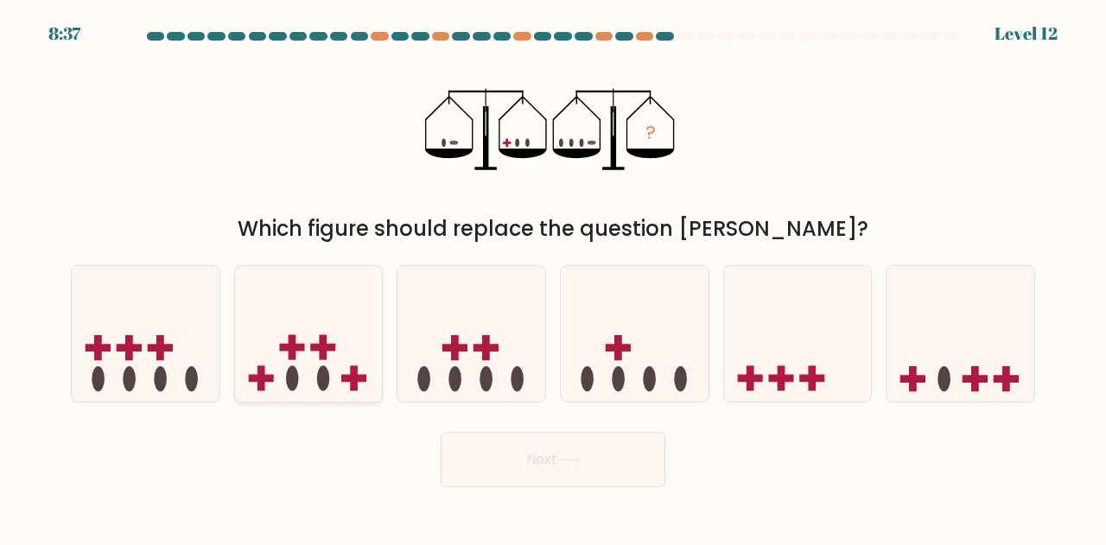
click at [284, 354] on icon at bounding box center [309, 334] width 148 height 122
click at [553, 277] on input "b." at bounding box center [553, 275] width 1 height 4
radio input "true"
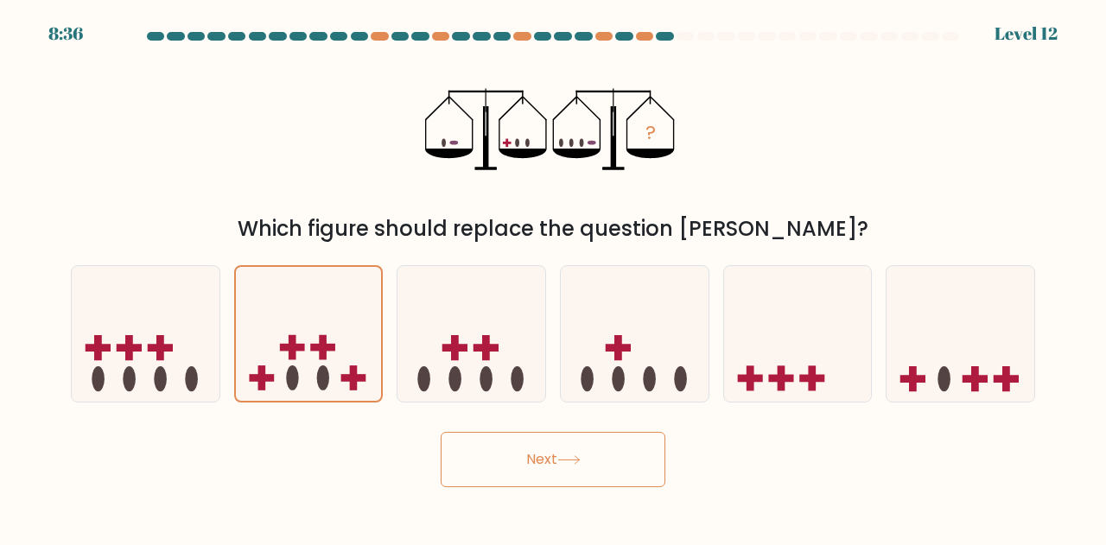
click at [574, 463] on icon at bounding box center [568, 460] width 23 height 10
click at [825, 130] on div "? Which figure should replace the question mark?" at bounding box center [552, 146] width 985 height 197
click at [549, 459] on button "Next" at bounding box center [553, 459] width 225 height 55
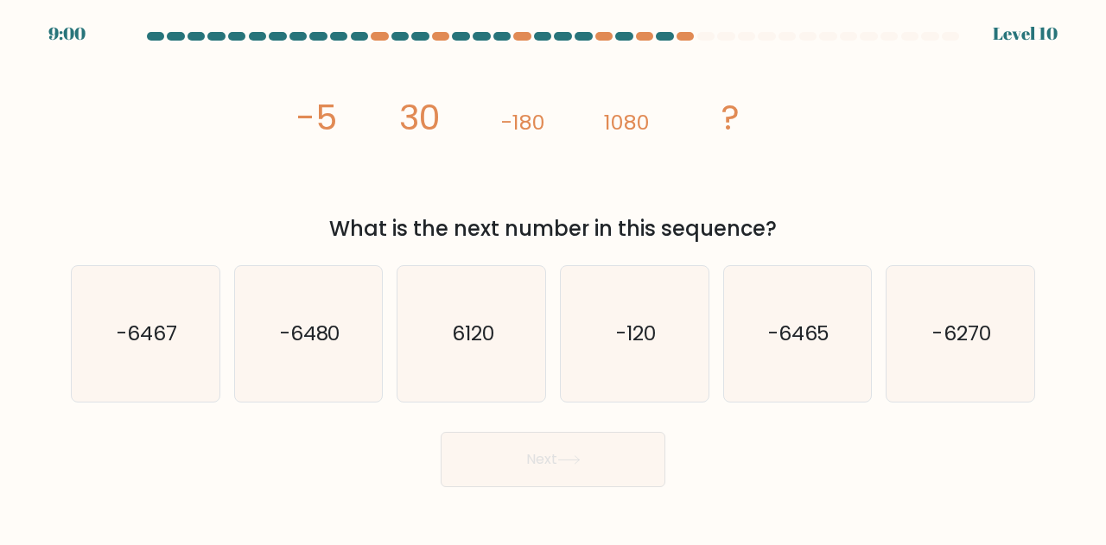
click at [393, 333] on div "c. 6120" at bounding box center [471, 333] width 163 height 137
click at [357, 333] on icon "-6480" at bounding box center [309, 334] width 136 height 136
click at [553, 277] on input "b. -6480" at bounding box center [553, 275] width 1 height 4
radio input "true"
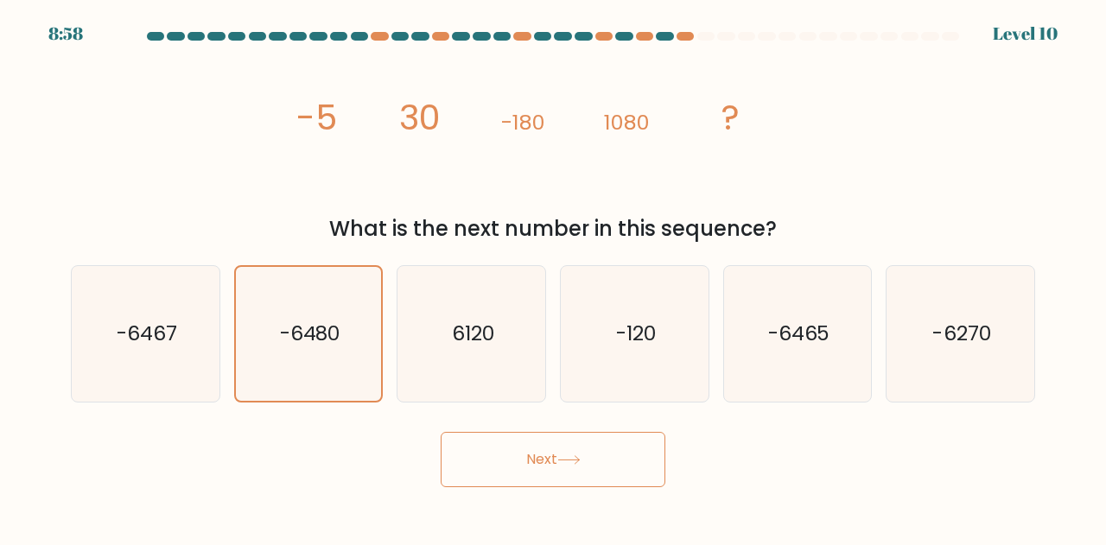
click at [576, 483] on button "Next" at bounding box center [553, 459] width 225 height 55
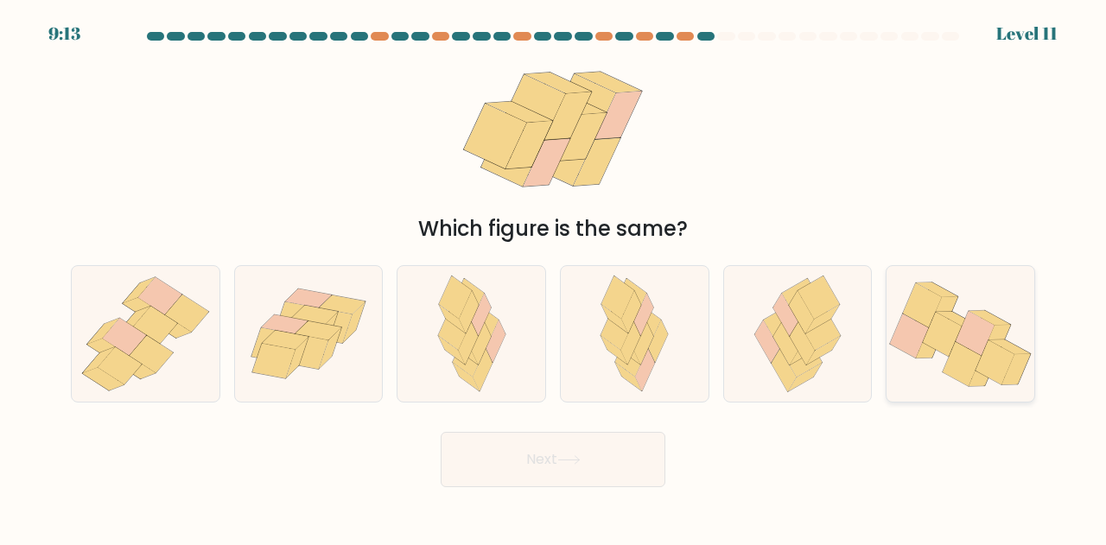
click at [980, 330] on icon at bounding box center [974, 333] width 39 height 44
click at [554, 277] on input "f." at bounding box center [553, 275] width 1 height 4
radio input "true"
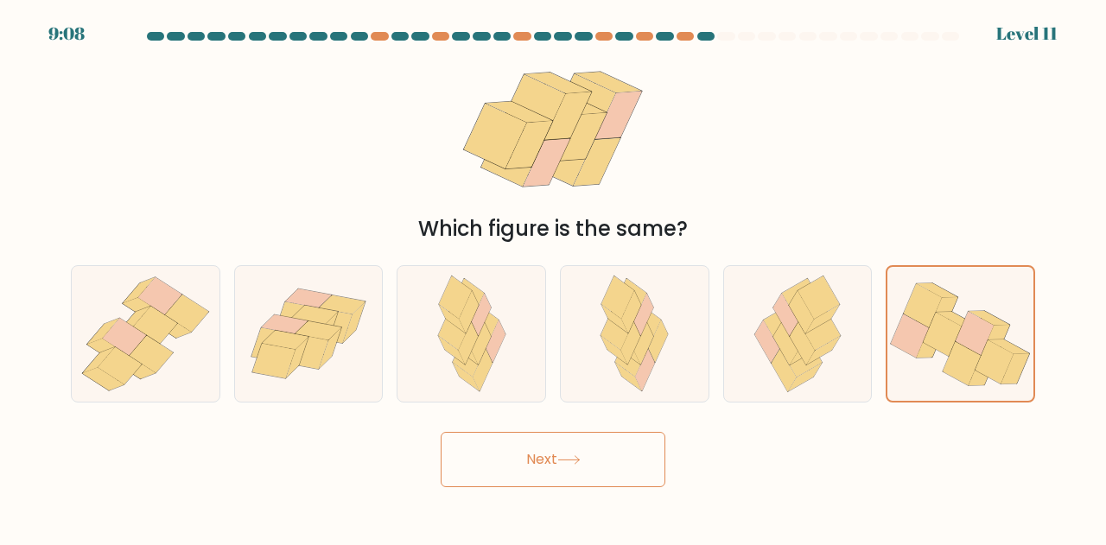
click at [532, 470] on button "Next" at bounding box center [553, 459] width 225 height 55
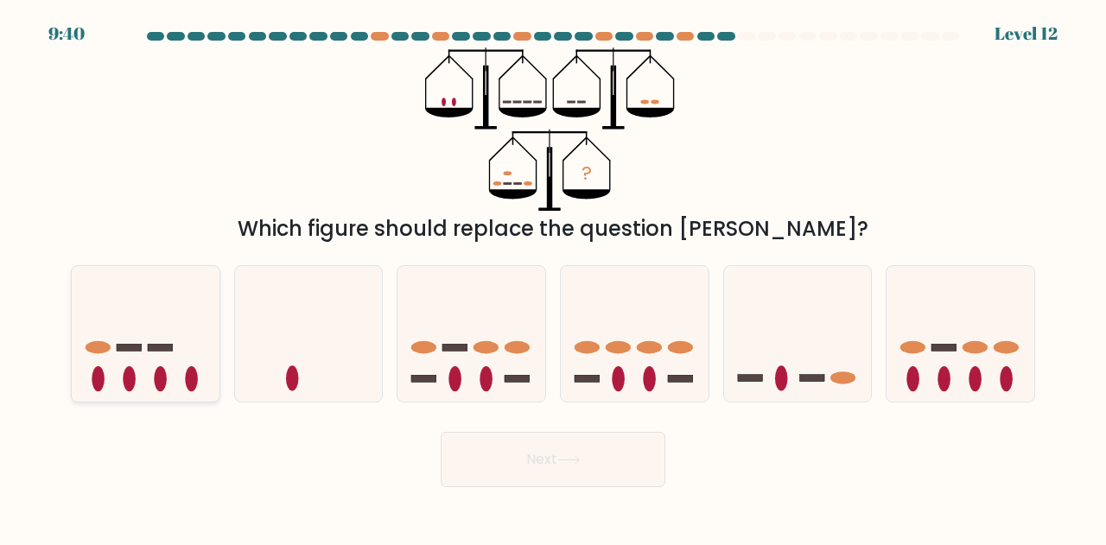
click at [143, 339] on icon at bounding box center [146, 334] width 148 height 122
click at [553, 277] on input "a." at bounding box center [553, 275] width 1 height 4
radio input "true"
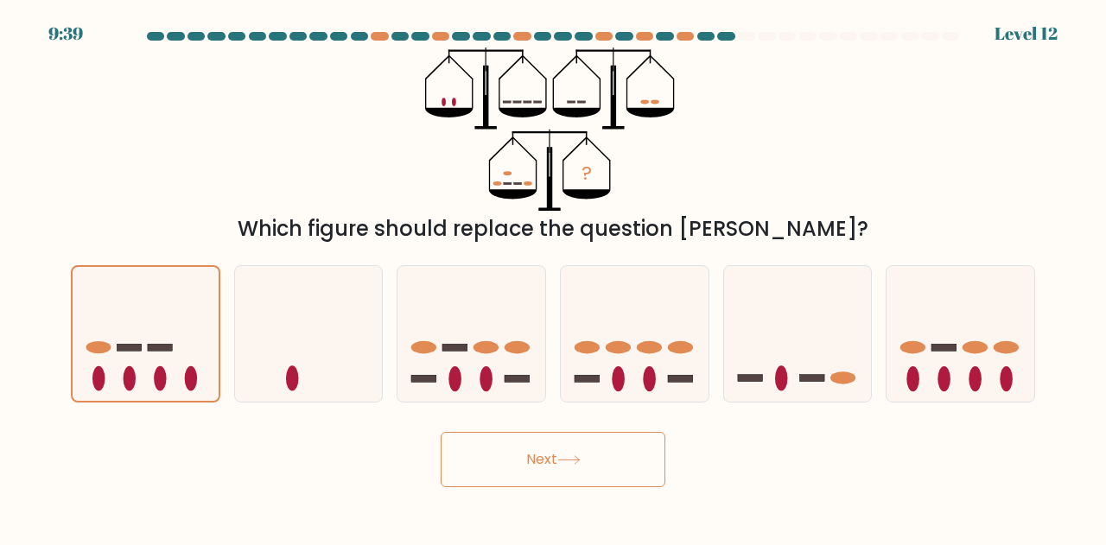
click at [622, 453] on button "Next" at bounding box center [553, 459] width 225 height 55
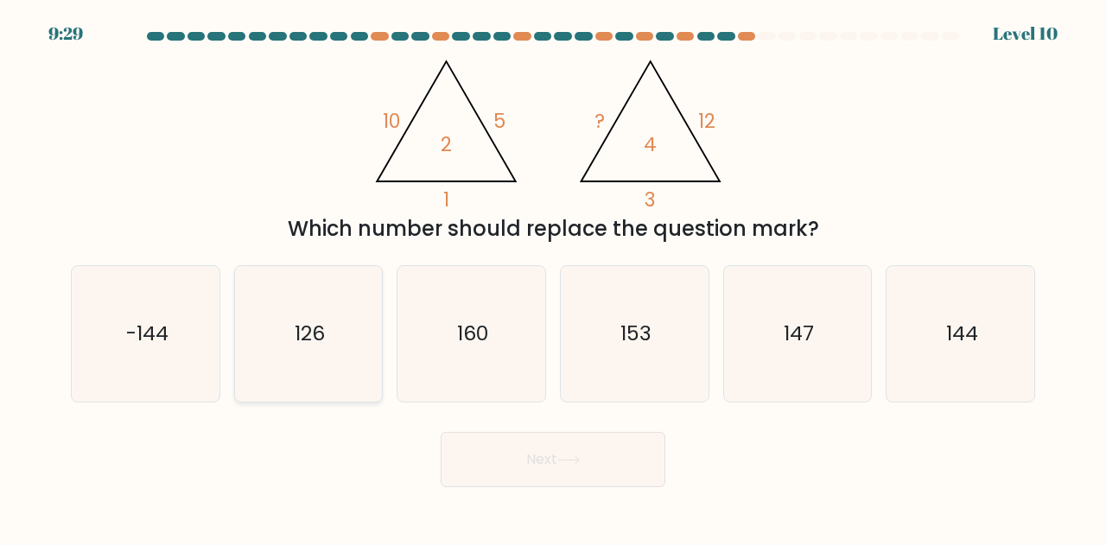
click at [336, 340] on icon "126" at bounding box center [309, 334] width 136 height 136
click at [553, 277] on input "b. 126" at bounding box center [553, 275] width 1 height 4
radio input "true"
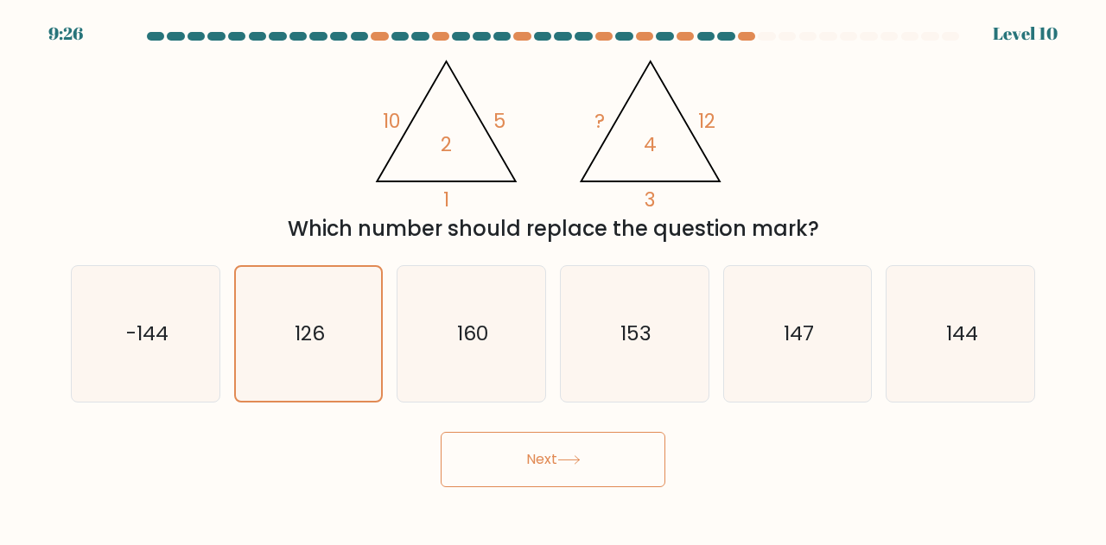
click at [526, 460] on button "Next" at bounding box center [553, 459] width 225 height 55
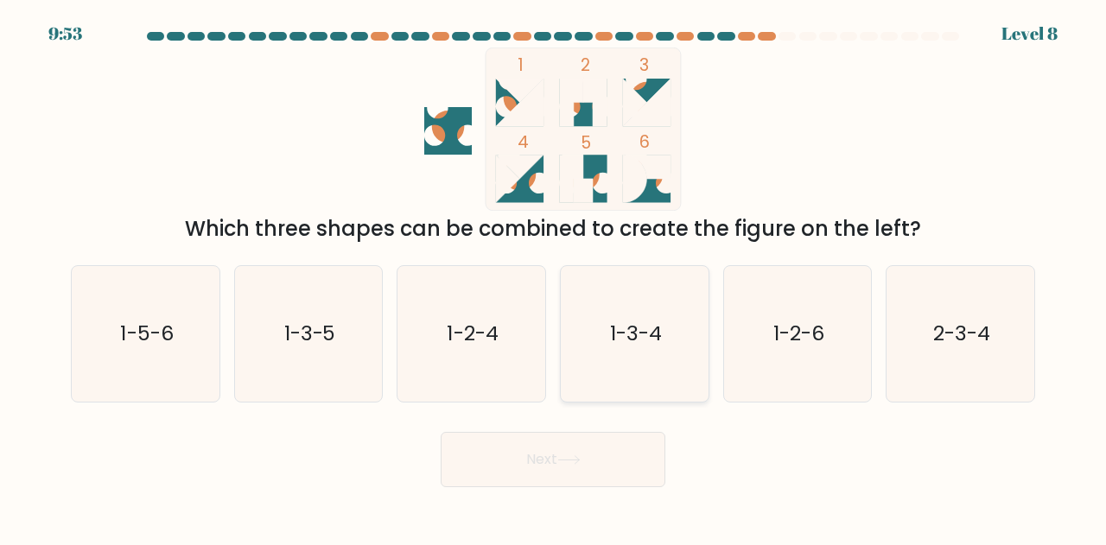
click at [595, 329] on icon "1-3-4" at bounding box center [635, 334] width 136 height 136
click at [554, 277] on input "d. 1-3-4" at bounding box center [553, 275] width 1 height 4
radio input "true"
click at [601, 445] on button "Next" at bounding box center [553, 459] width 225 height 55
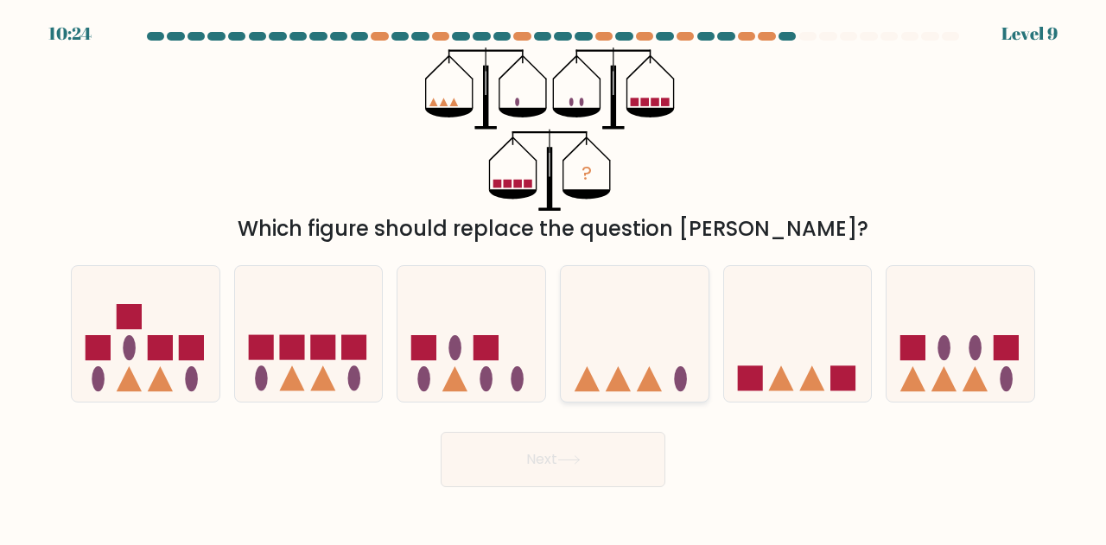
click at [644, 358] on icon at bounding box center [635, 334] width 148 height 122
click at [554, 277] on input "d." at bounding box center [553, 275] width 1 height 4
radio input "true"
click at [572, 446] on button "Next" at bounding box center [553, 459] width 225 height 55
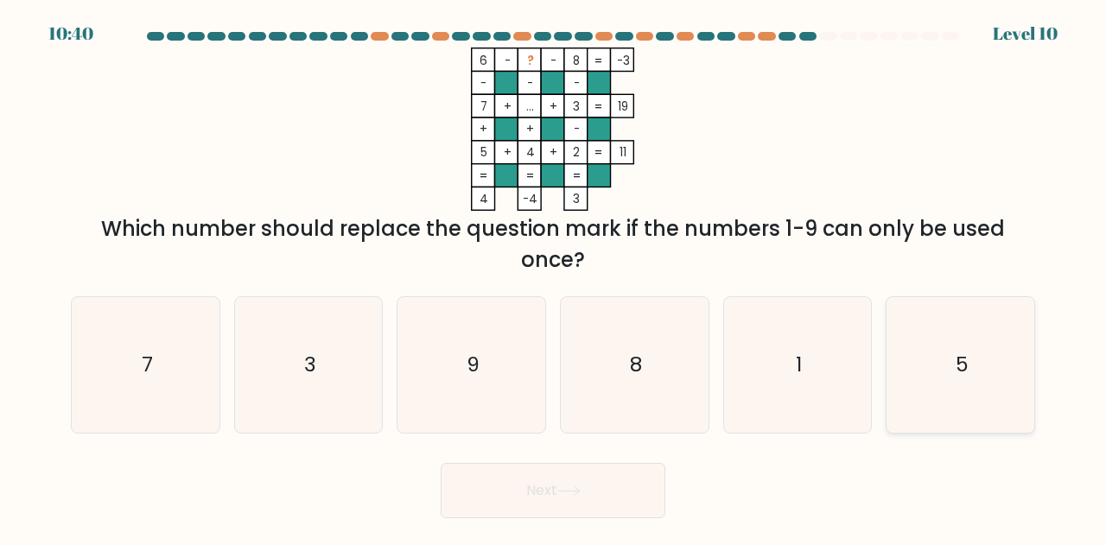
click at [986, 367] on icon "5" at bounding box center [960, 365] width 136 height 136
click at [554, 277] on input "f. 5" at bounding box center [553, 275] width 1 height 4
radio input "true"
click at [581, 492] on icon at bounding box center [568, 491] width 23 height 10
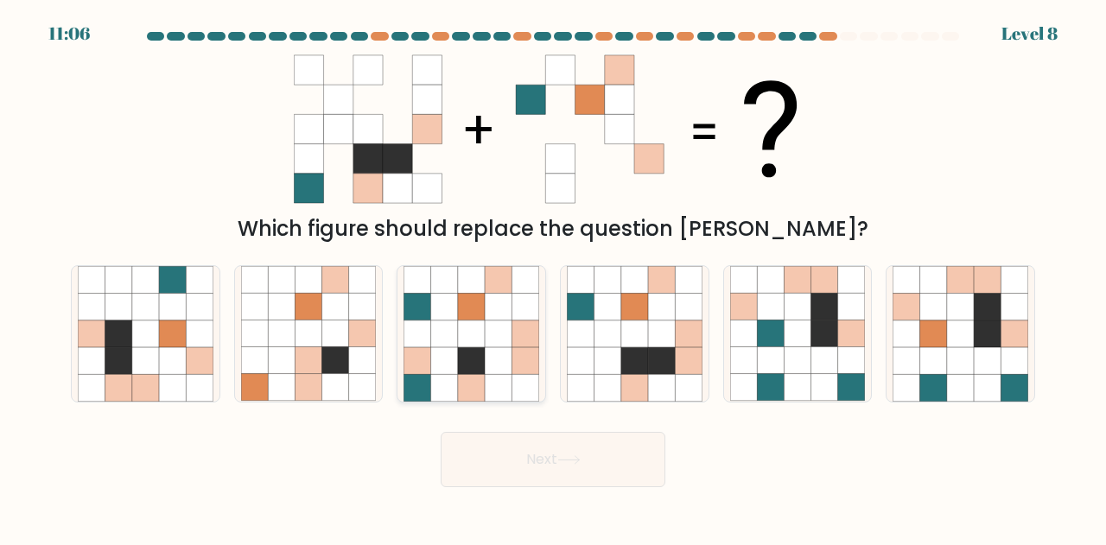
click at [489, 312] on icon at bounding box center [498, 307] width 27 height 27
click at [553, 277] on input "c." at bounding box center [553, 275] width 1 height 4
radio input "true"
click at [517, 441] on button "Next" at bounding box center [553, 459] width 225 height 55
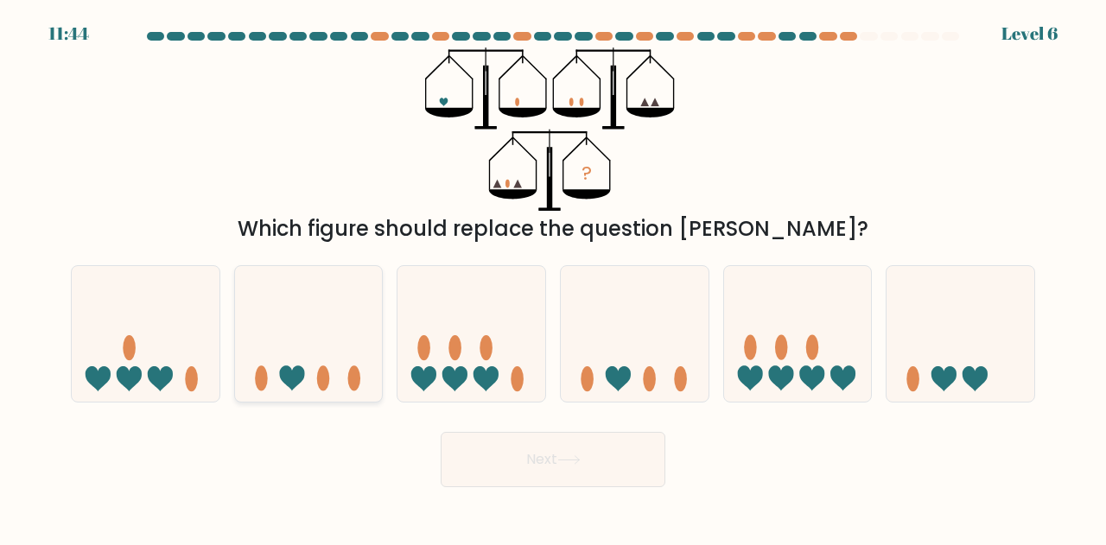
click at [340, 371] on icon at bounding box center [309, 334] width 148 height 122
click at [553, 277] on input "b." at bounding box center [553, 275] width 1 height 4
radio input "true"
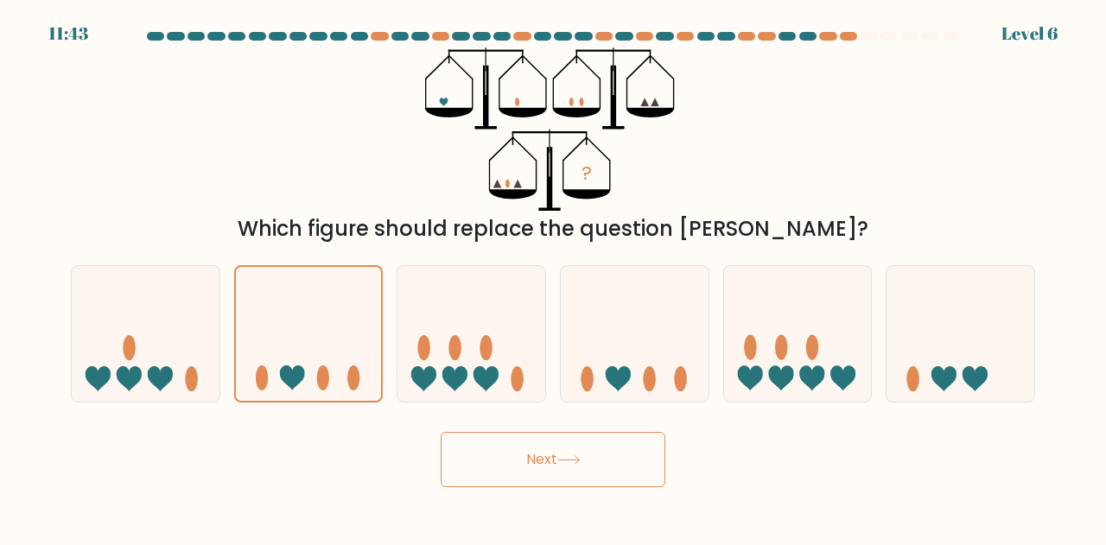
click at [577, 462] on icon at bounding box center [568, 460] width 23 height 10
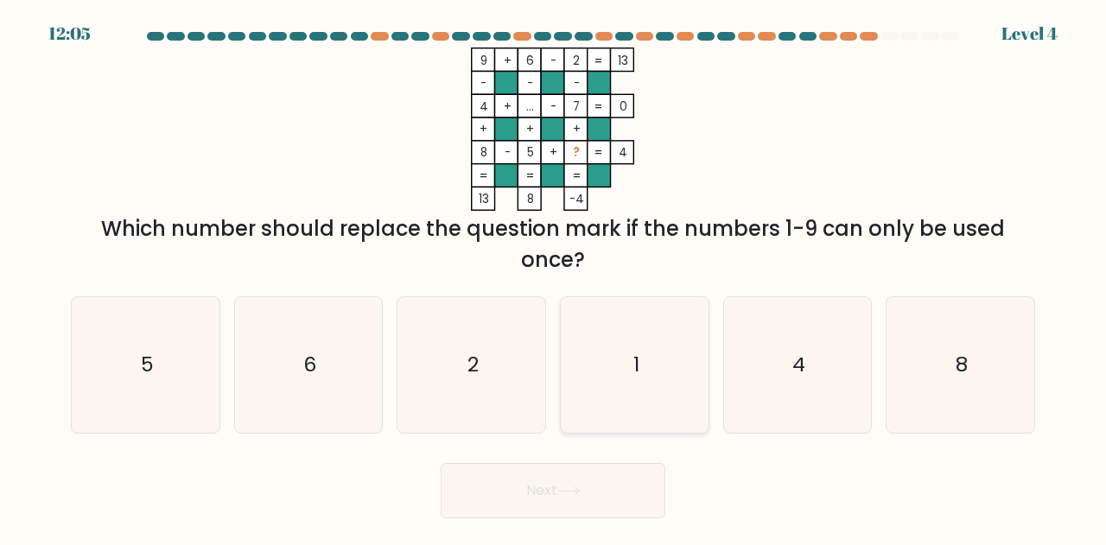
click at [648, 359] on icon "1" at bounding box center [635, 365] width 136 height 136
click at [554, 277] on input "d. 1" at bounding box center [553, 275] width 1 height 4
radio input "true"
click at [601, 504] on button "Next" at bounding box center [553, 490] width 225 height 55
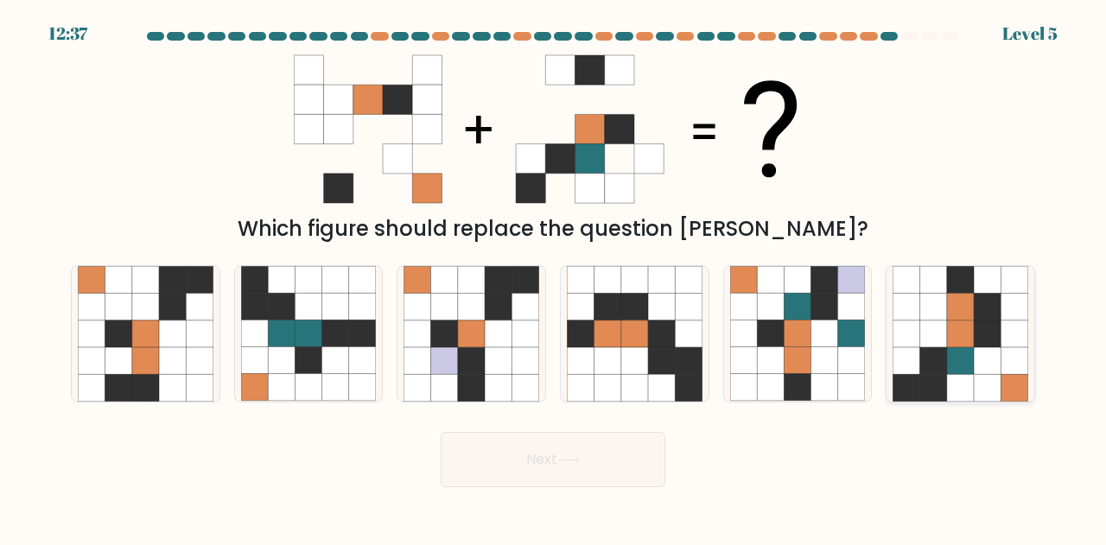
click at [979, 346] on icon at bounding box center [987, 334] width 27 height 27
click at [554, 277] on input "f." at bounding box center [553, 275] width 1 height 4
radio input "true"
click at [558, 459] on button "Next" at bounding box center [553, 459] width 225 height 55
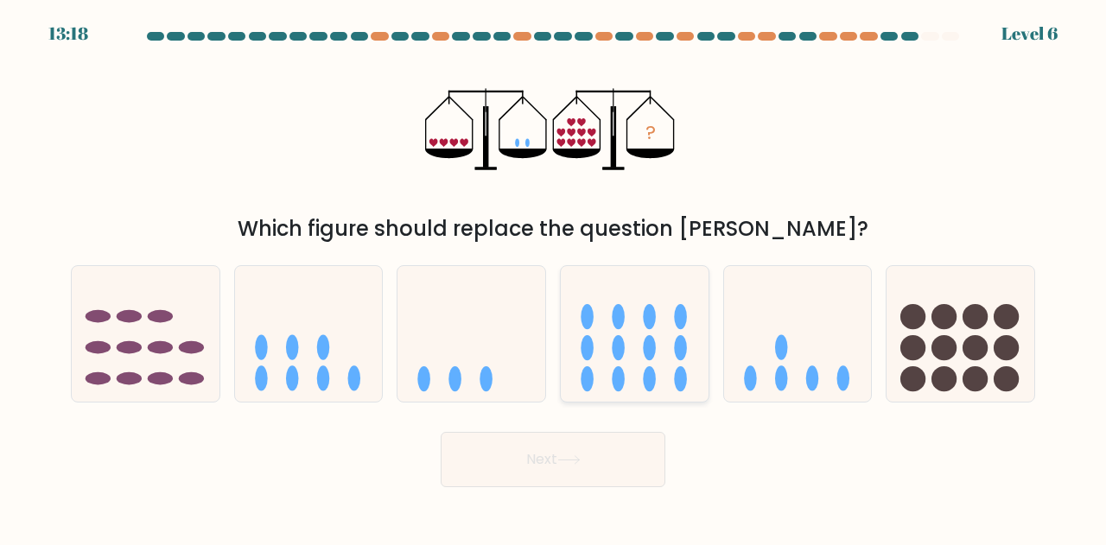
click at [650, 347] on ellipse at bounding box center [649, 347] width 13 height 25
click at [554, 277] on input "d." at bounding box center [553, 275] width 1 height 4
radio input "true"
click at [581, 467] on button "Next" at bounding box center [553, 459] width 225 height 55
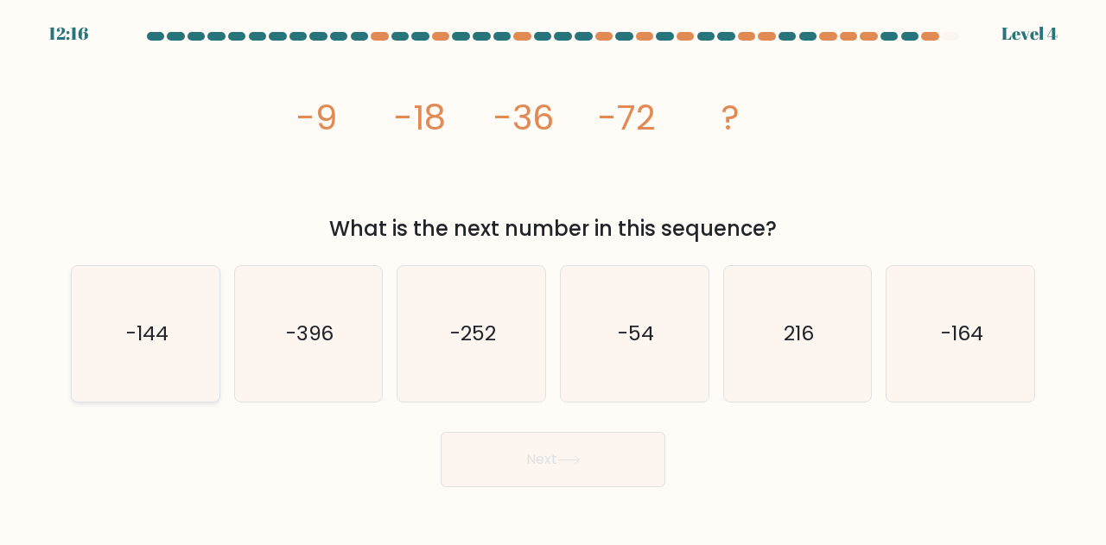
click at [194, 347] on icon "-144" at bounding box center [146, 334] width 136 height 136
click at [553, 277] on input "a. -144" at bounding box center [553, 275] width 1 height 4
radio input "true"
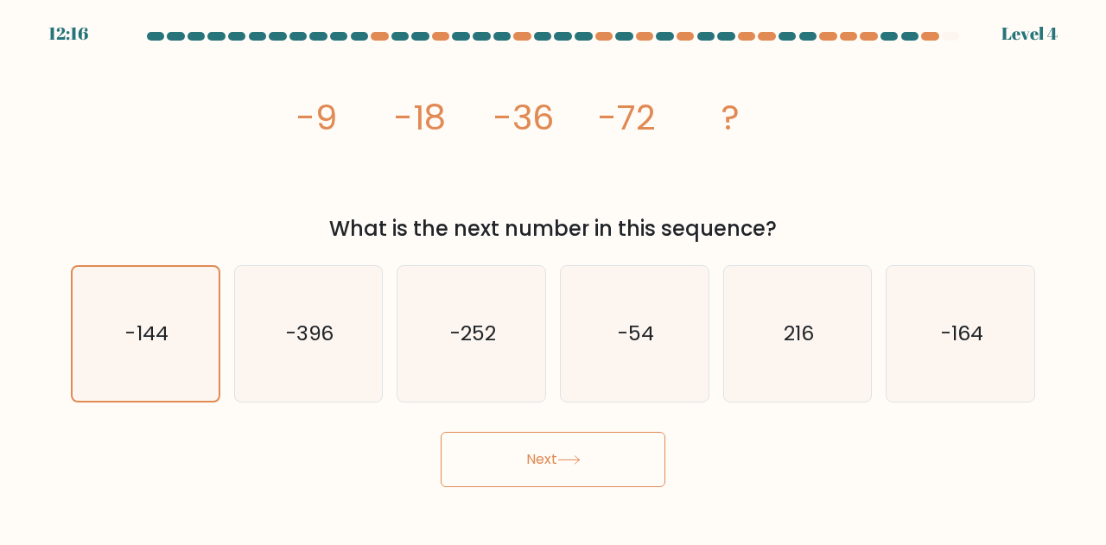
click at [578, 445] on button "Next" at bounding box center [553, 459] width 225 height 55
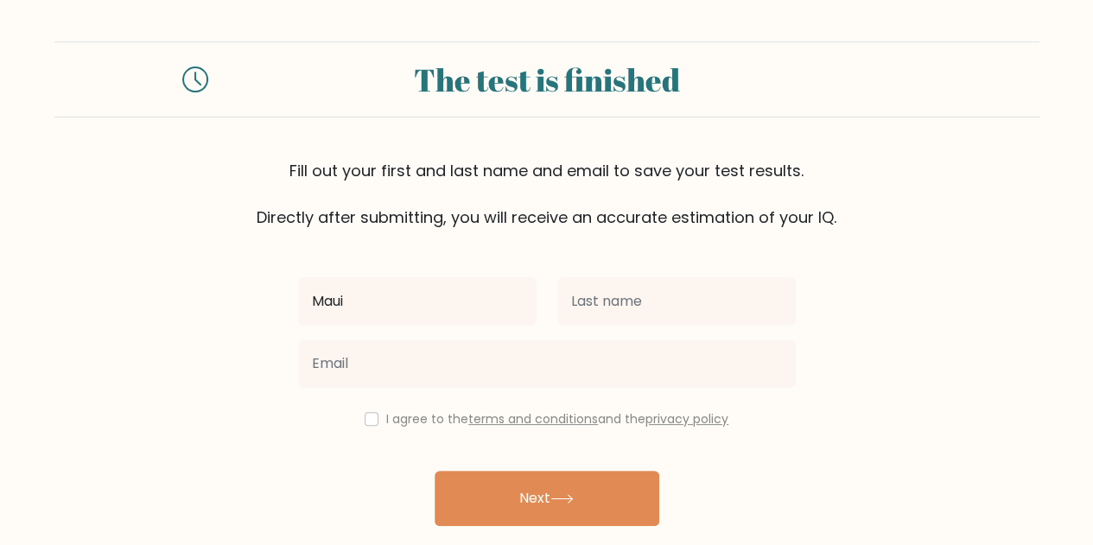
type input "Maui"
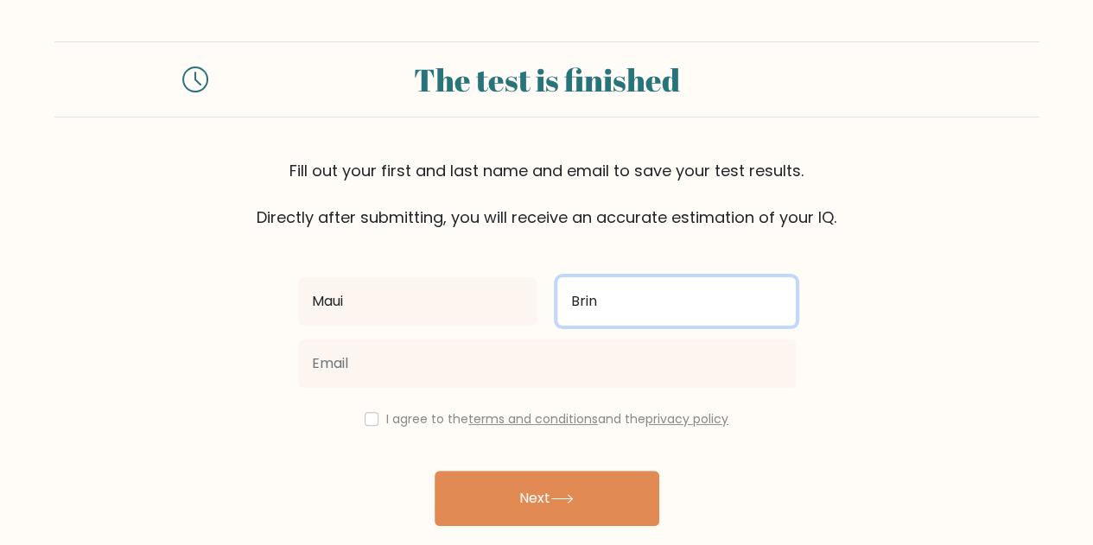
type input "Brin"
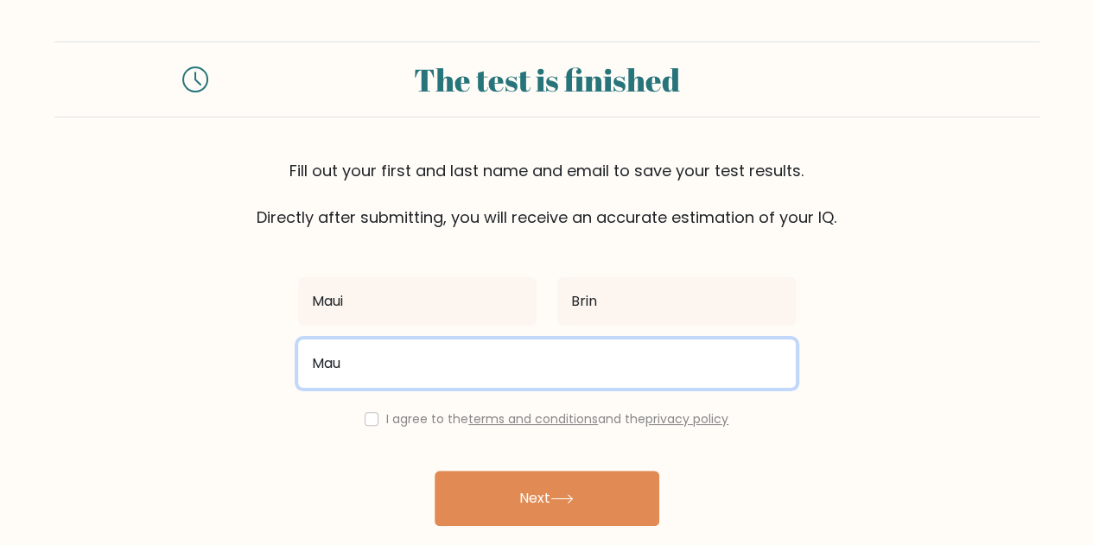
type input "Mau"
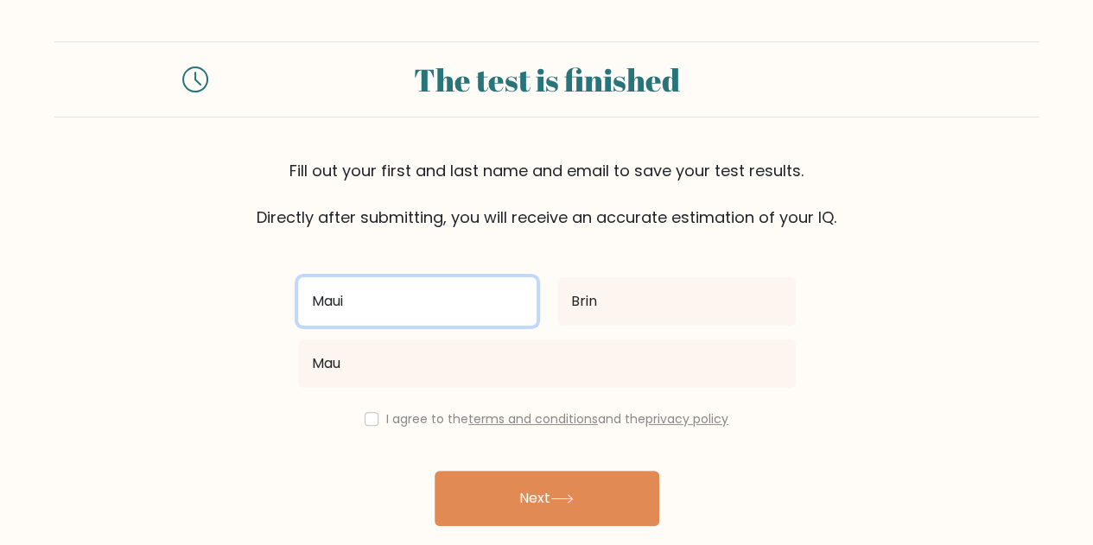
drag, startPoint x: 294, startPoint y: 281, endPoint x: 183, endPoint y: 257, distance: 113.0
click at [183, 257] on form "The test is finished Fill out your first and last name and email to save your t…" at bounding box center [546, 303] width 1093 height 524
type input "Mark"
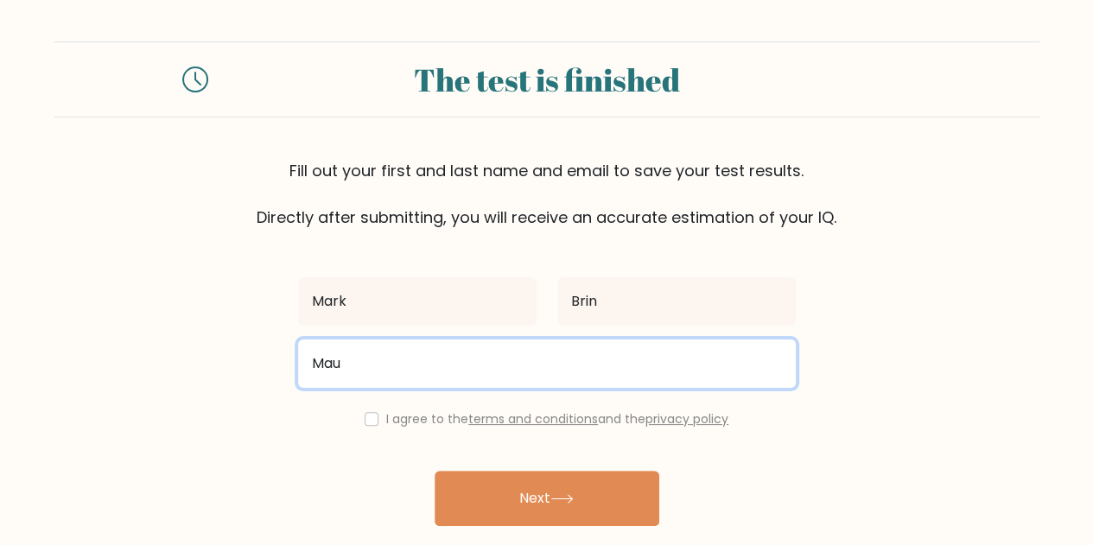
click at [360, 352] on input "Mau" at bounding box center [547, 364] width 498 height 48
type input "Maui.Brin22@gmail.com"
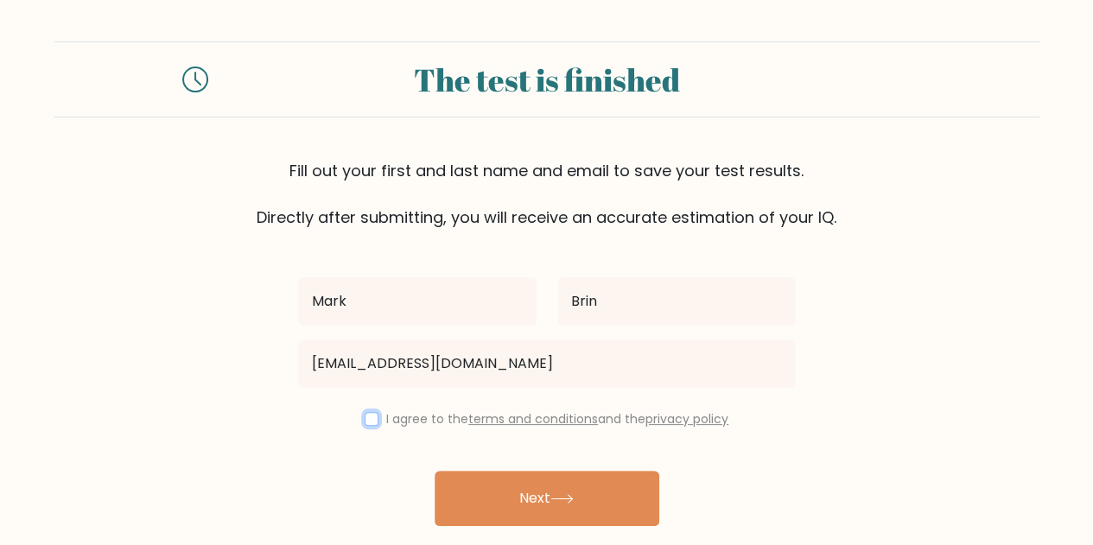
click at [365, 412] on input "checkbox" at bounding box center [372, 419] width 14 height 14
checkbox input "true"
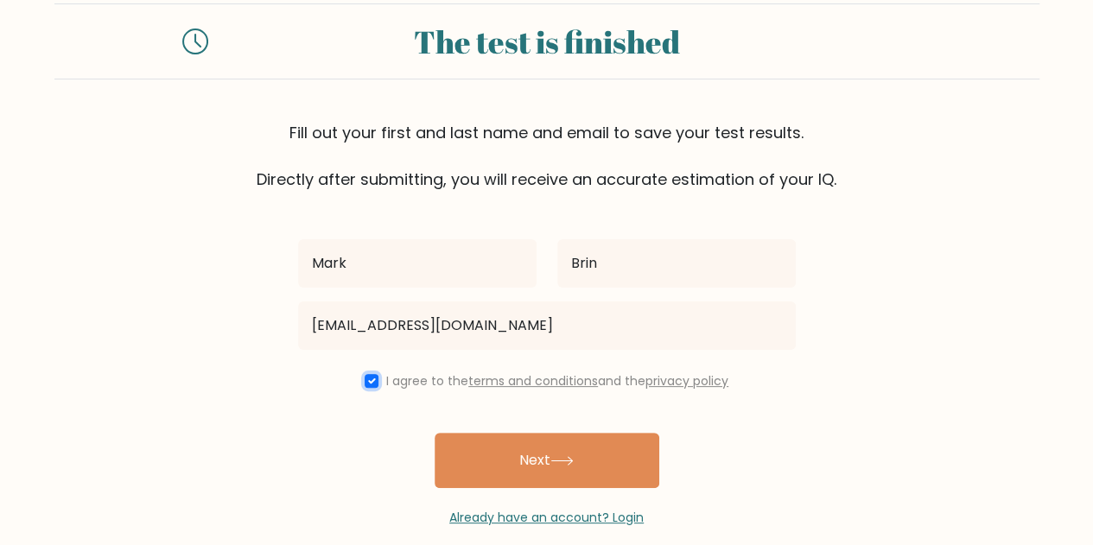
scroll to position [60, 0]
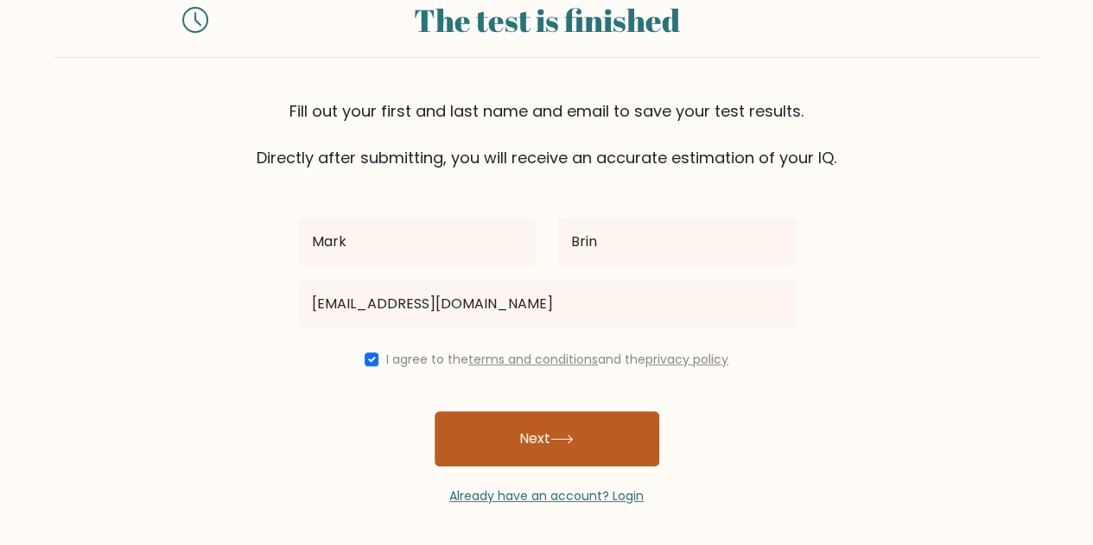
click at [501, 448] on button "Next" at bounding box center [547, 438] width 225 height 55
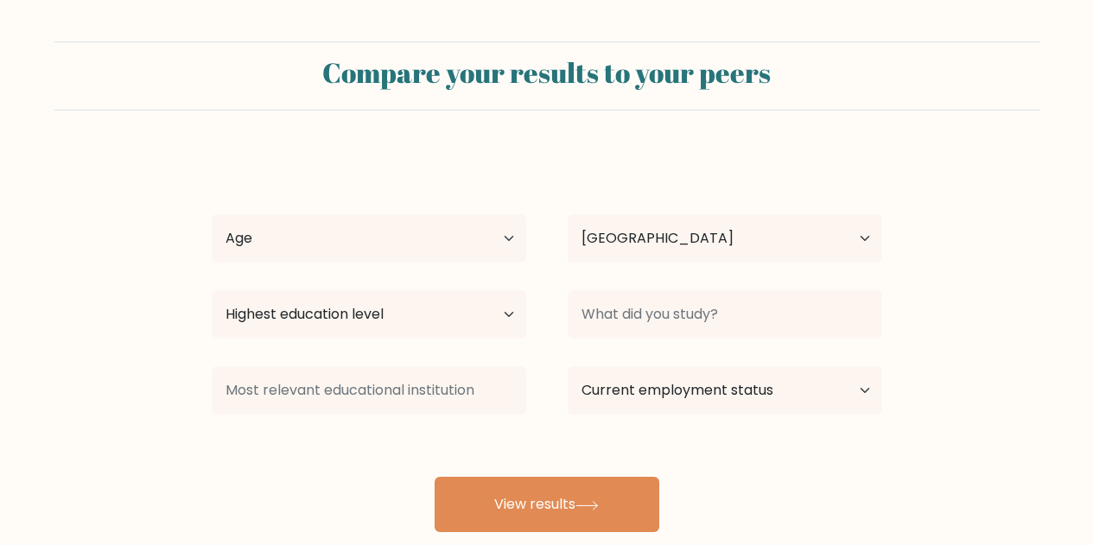
select select "PH"
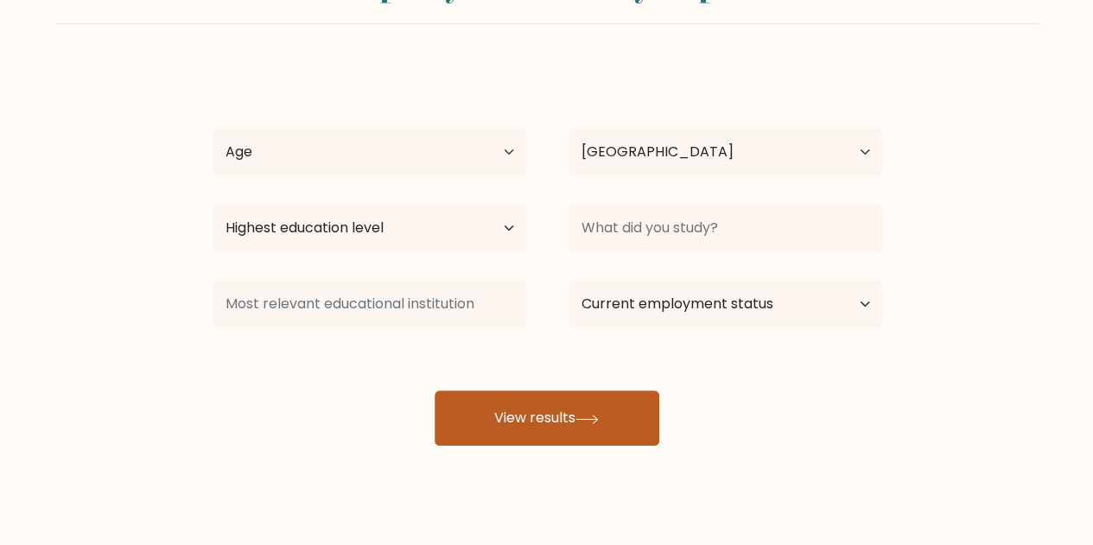
click at [496, 409] on button "View results" at bounding box center [547, 417] width 225 height 55
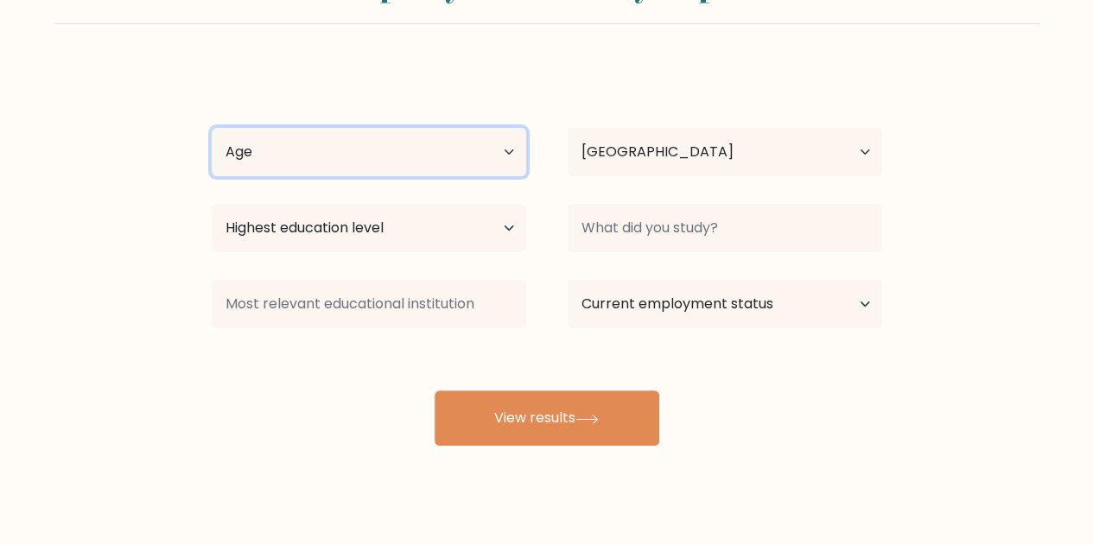
click at [369, 143] on select "Age Under 18 years old 18-24 years old 25-34 years old 35-44 years old 45-54 ye…" at bounding box center [369, 152] width 314 height 48
select select "25_34"
click at [212, 128] on select "Age Under 18 years old 18-24 years old 25-34 years old 35-44 years old 45-54 ye…" at bounding box center [369, 152] width 314 height 48
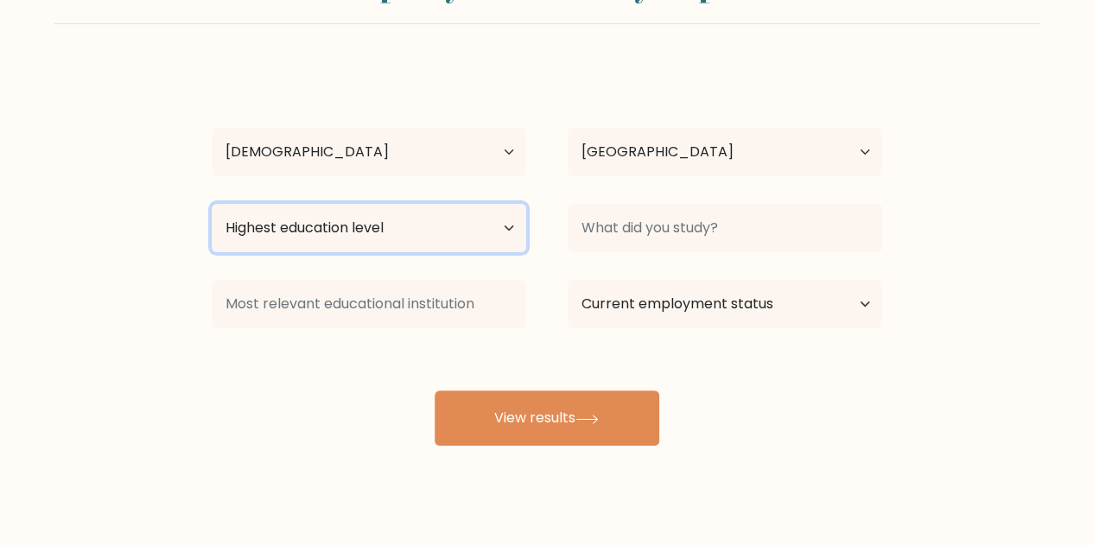
click at [354, 228] on select "Highest education level No schooling Primary Lower Secondary Upper Secondary Oc…" at bounding box center [369, 228] width 314 height 48
select select "bachelors_degree"
click at [212, 204] on select "Highest education level No schooling Primary Lower Secondary Upper Secondary Oc…" at bounding box center [369, 228] width 314 height 48
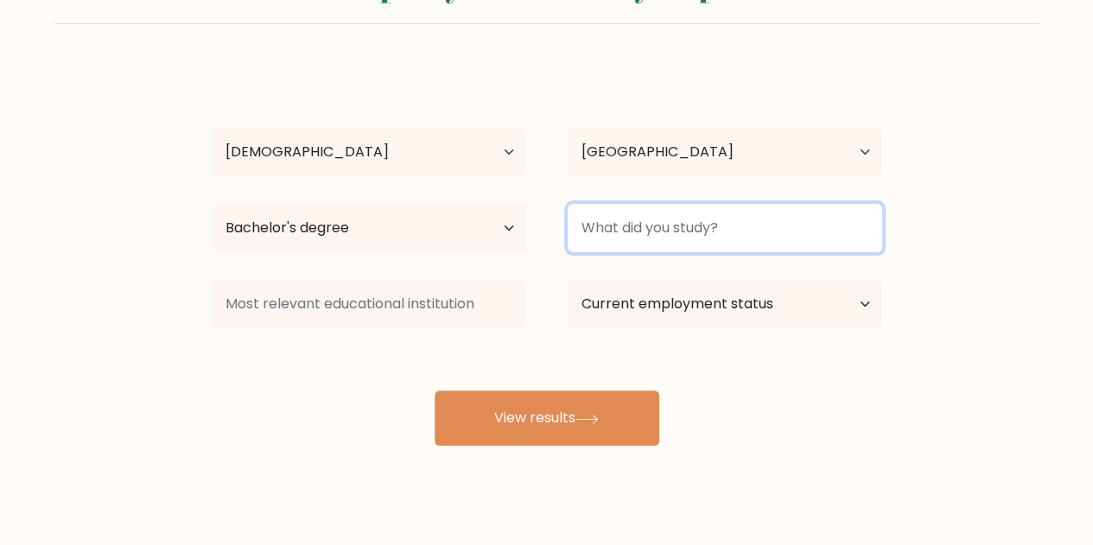
click at [755, 222] on input at bounding box center [725, 228] width 314 height 48
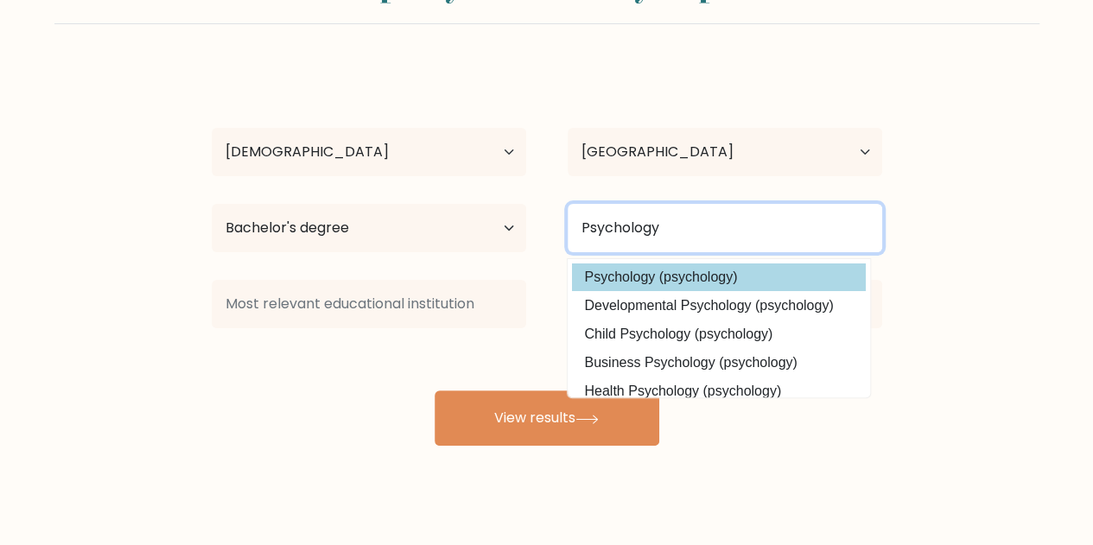
type input "Psychology"
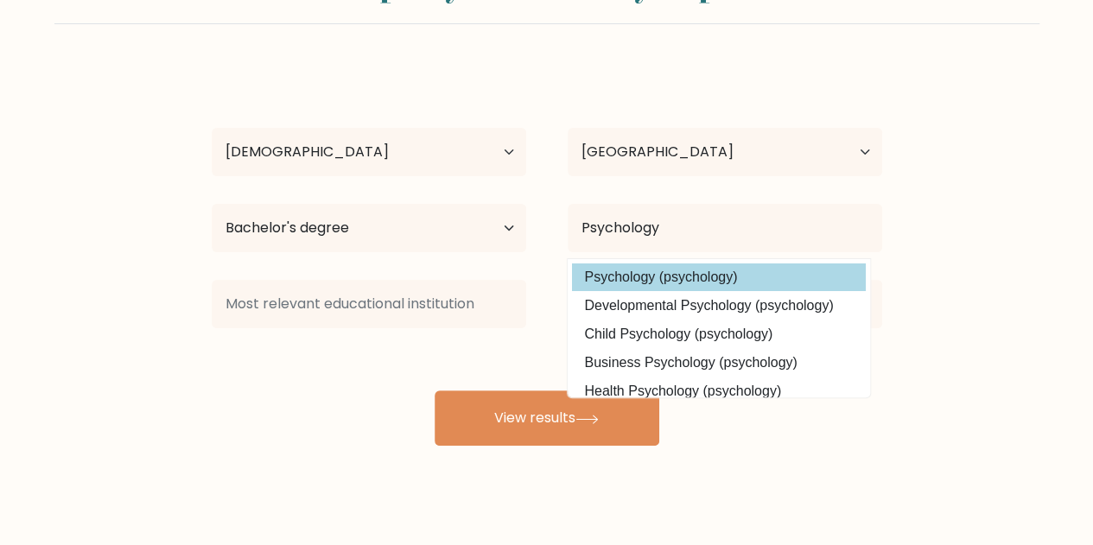
click at [715, 268] on option "Psychology (psychology)" at bounding box center [719, 277] width 294 height 28
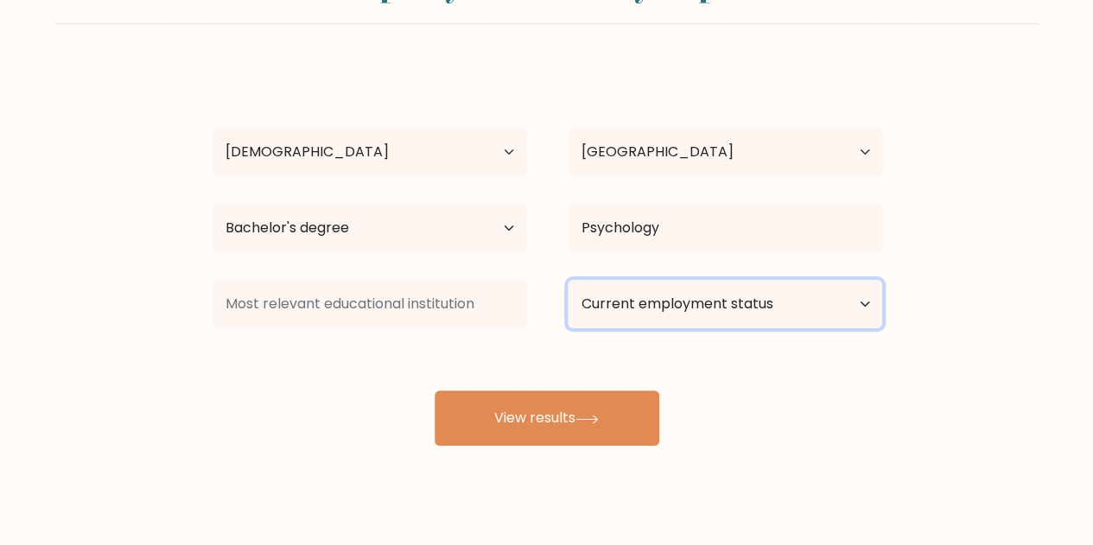
click at [594, 300] on select "Current employment status Employed Student Retired Other / prefer not to answer" at bounding box center [725, 304] width 314 height 48
select select "other"
click at [568, 280] on select "Current employment status Employed Student Retired Other / prefer not to answer" at bounding box center [725, 304] width 314 height 48
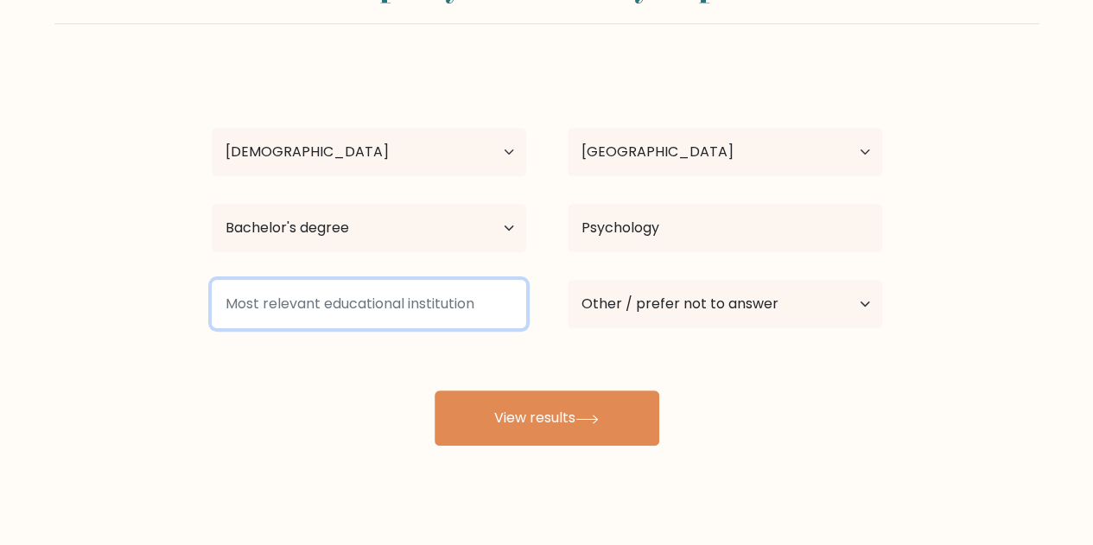
click at [431, 311] on input at bounding box center [369, 304] width 314 height 48
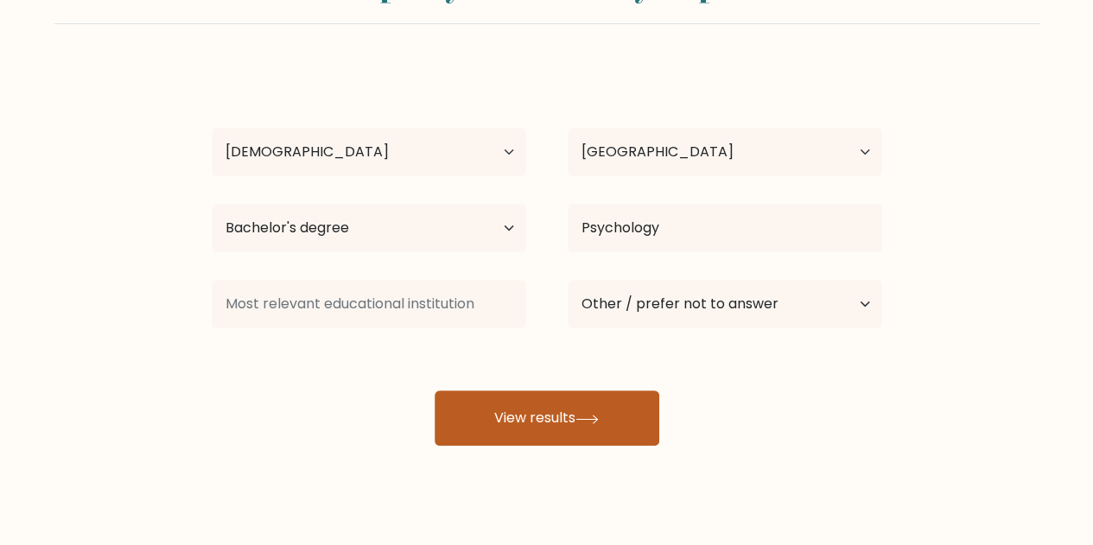
click at [532, 428] on button "View results" at bounding box center [547, 417] width 225 height 55
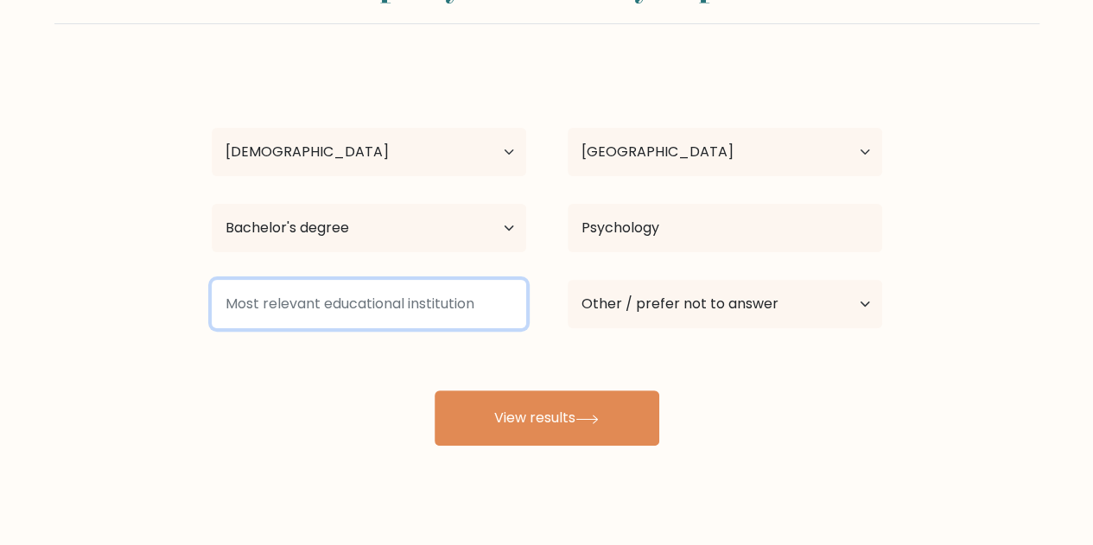
click at [294, 298] on input at bounding box center [369, 304] width 314 height 48
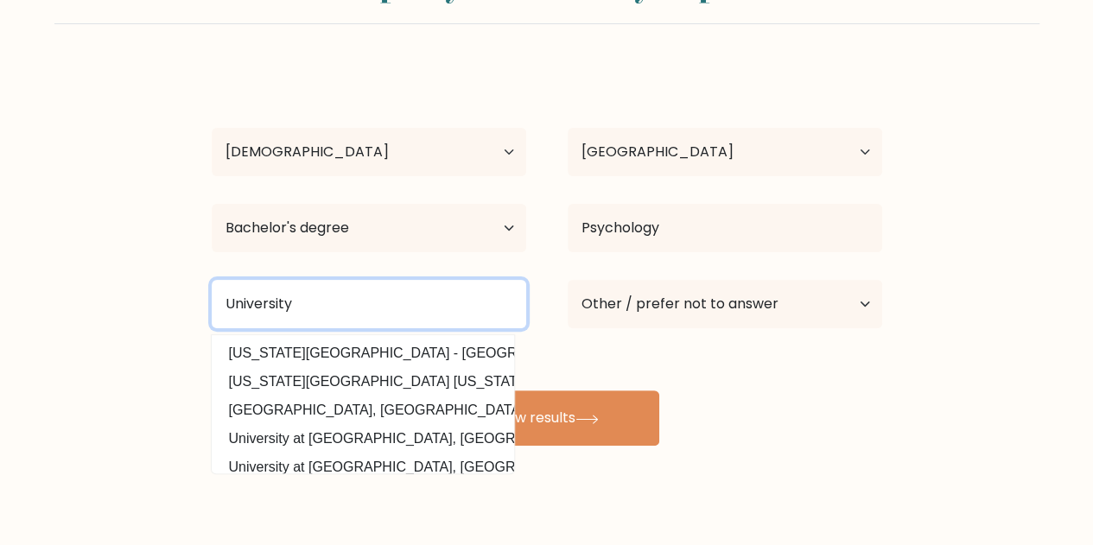
type input "University"
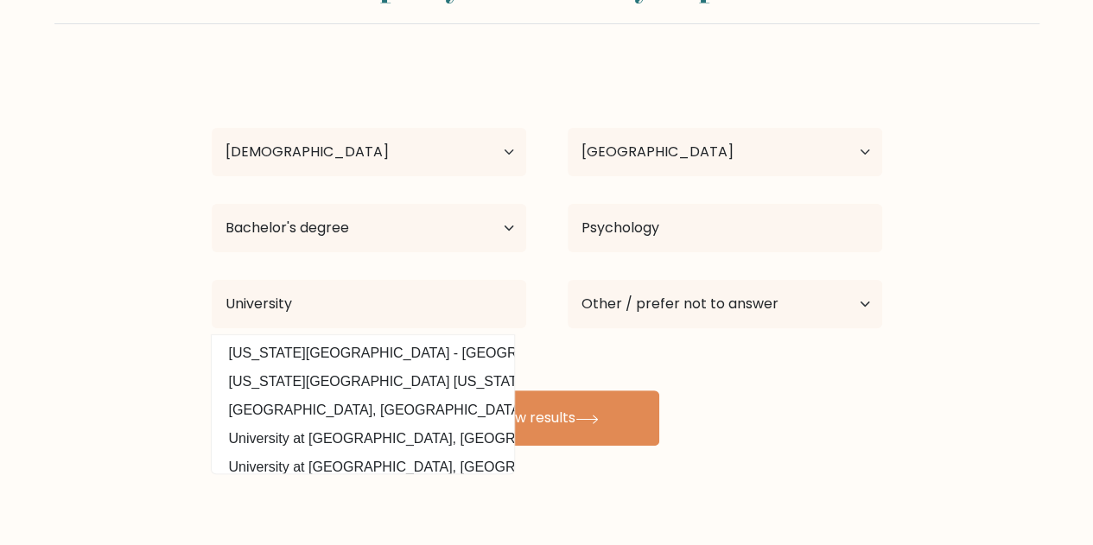
click at [949, 387] on form "Compare your results to your peers Mark Brin Age Under 18 years old 18-24 years…" at bounding box center [546, 200] width 1093 height 491
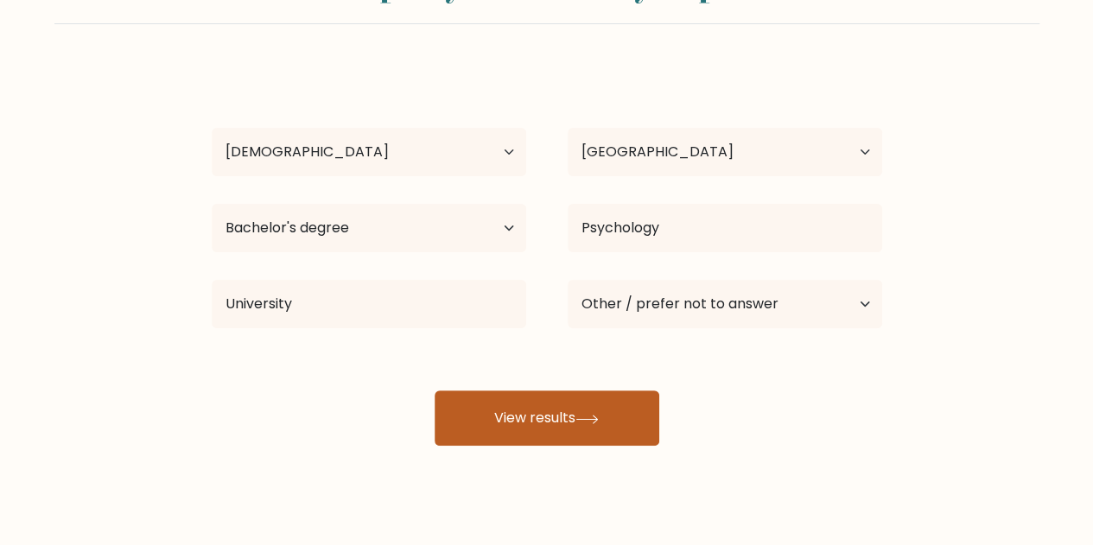
click at [599, 416] on icon at bounding box center [586, 420] width 23 height 10
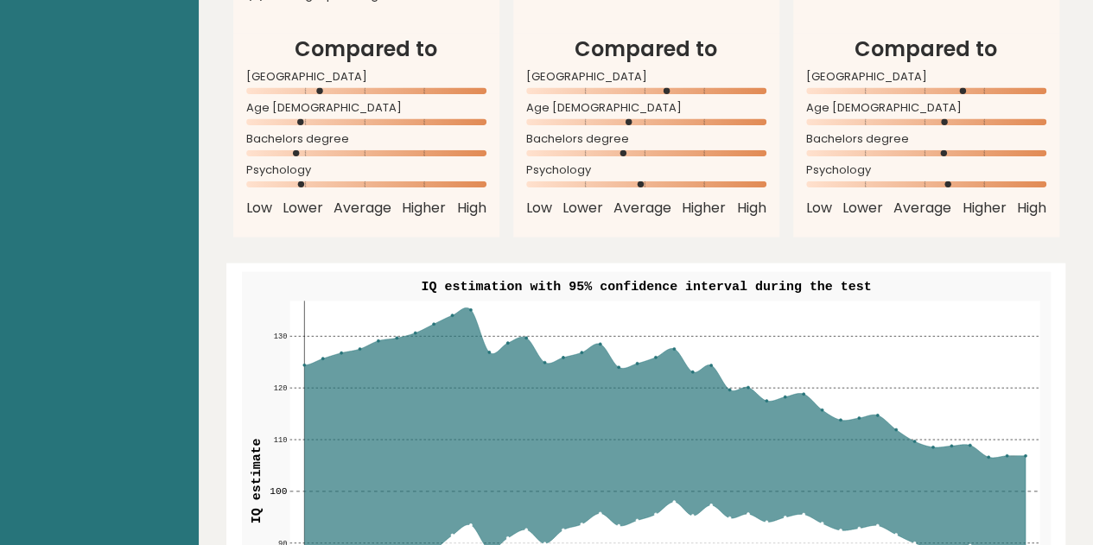
scroll to position [2160, 0]
